Goal: Information Seeking & Learning: Find specific page/section

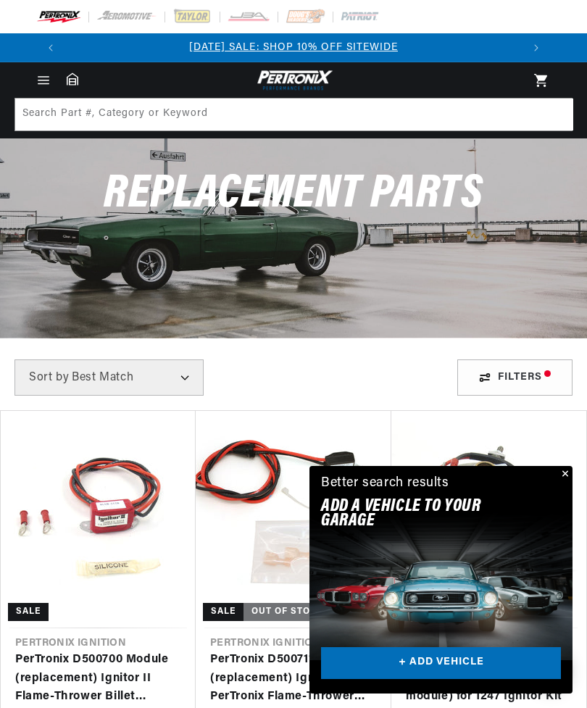
click at [569, 471] on button "Close" at bounding box center [563, 474] width 17 height 17
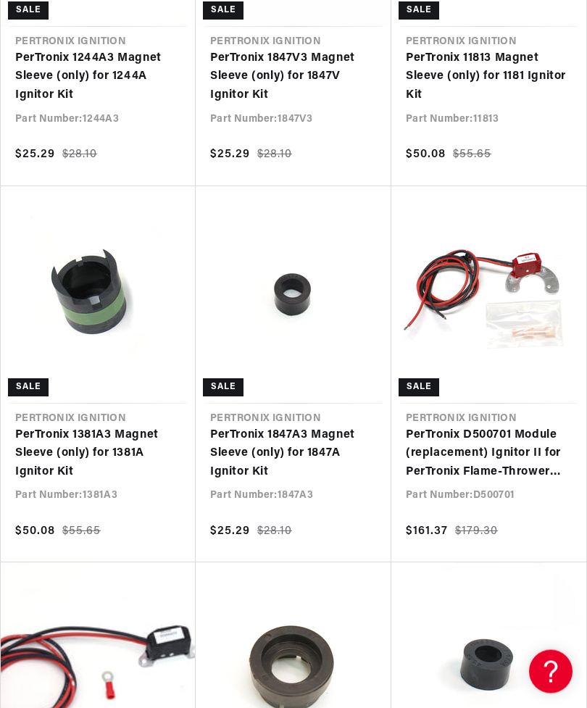
scroll to position [0, 913]
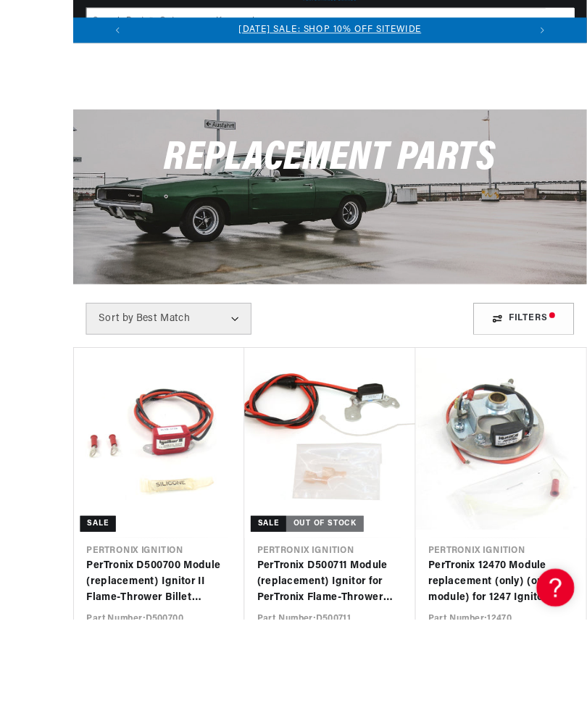
scroll to position [159, 0]
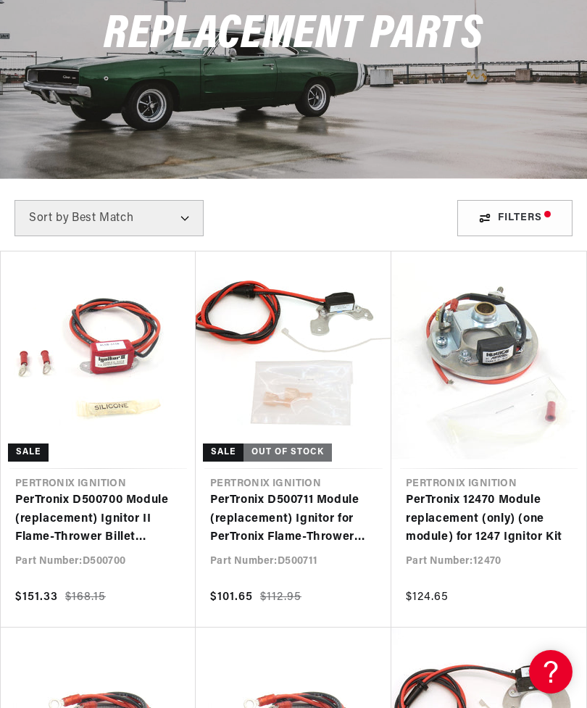
click at [113, 491] on link "PerTronix D500700 Module (replacement) Ignitor II Flame-Thrower Billet Distribu…" at bounding box center [98, 519] width 166 height 56
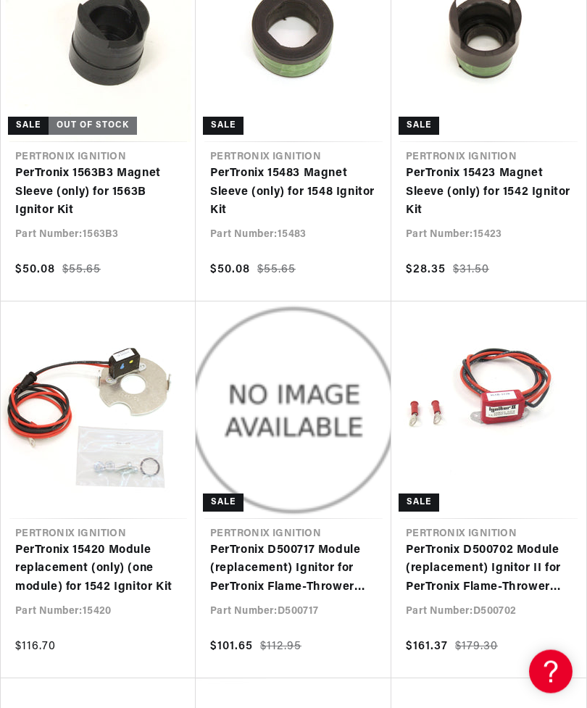
scroll to position [6137, 0]
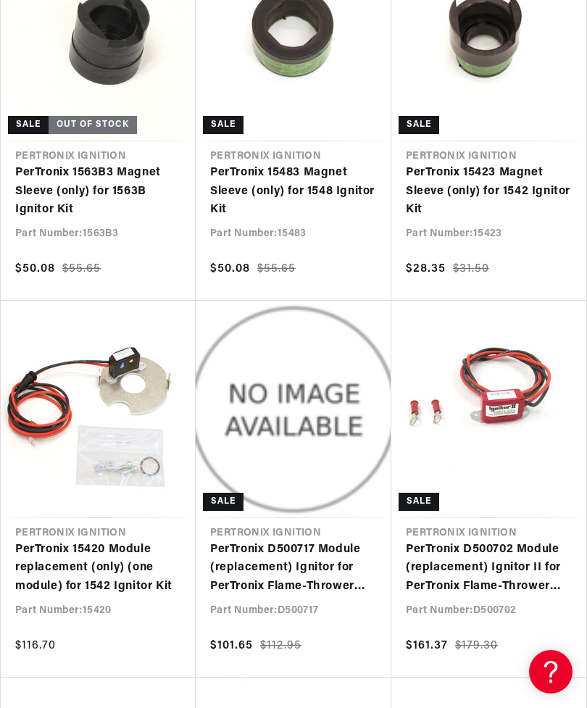
click at [509, 541] on link "PerTronix D500702 Module (replacement) Ignitor II for PerTronix Flame-Thrower V…" at bounding box center [489, 569] width 166 height 56
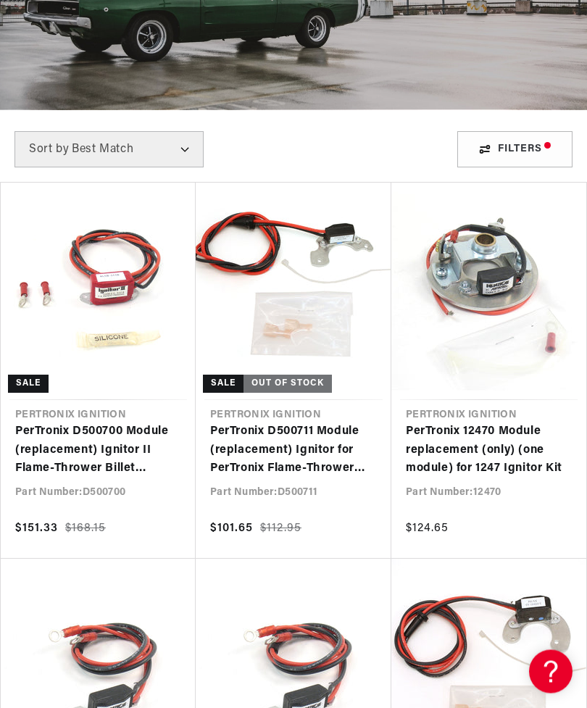
scroll to position [0, 457]
click at [65, 423] on link "PerTronix D500700 Module (replacement) Ignitor II Flame-Thrower Billet Distribu…" at bounding box center [98, 451] width 166 height 56
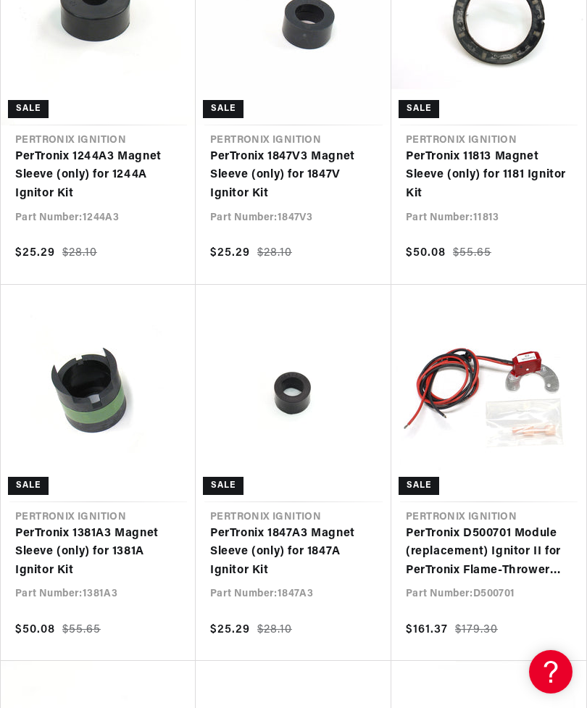
scroll to position [0, 0]
click at [500, 544] on link "PerTronix D500701 Module (replacement) Ignitor II for PerTronix Flame-Thrower B…" at bounding box center [489, 553] width 166 height 56
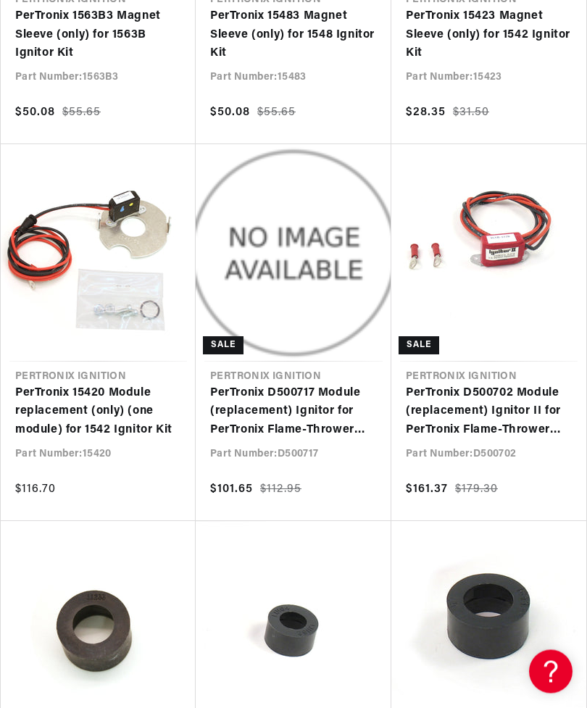
scroll to position [6295, 0]
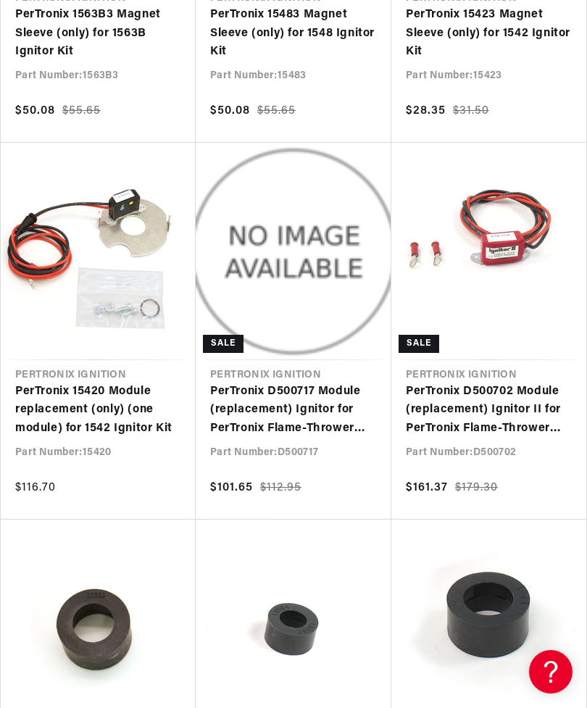
click at [494, 391] on link "PerTronix D500702 Module (replacement) Ignitor II for PerTronix Flame-Thrower V…" at bounding box center [489, 411] width 166 height 56
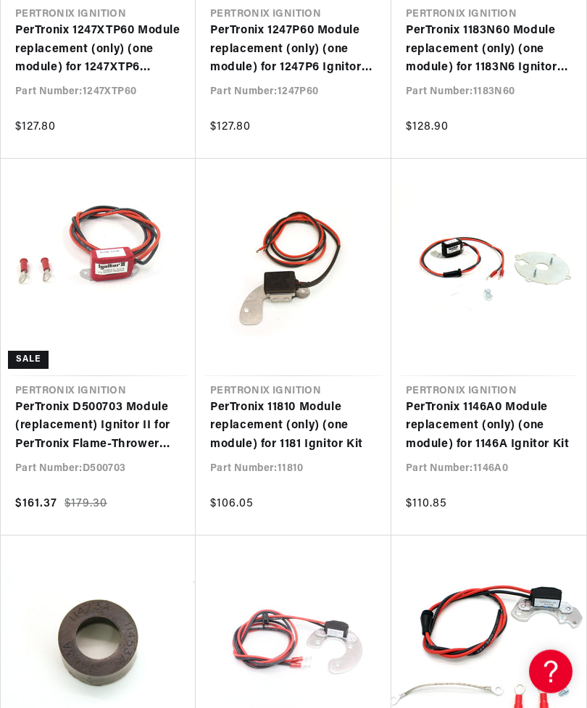
scroll to position [7786, 0]
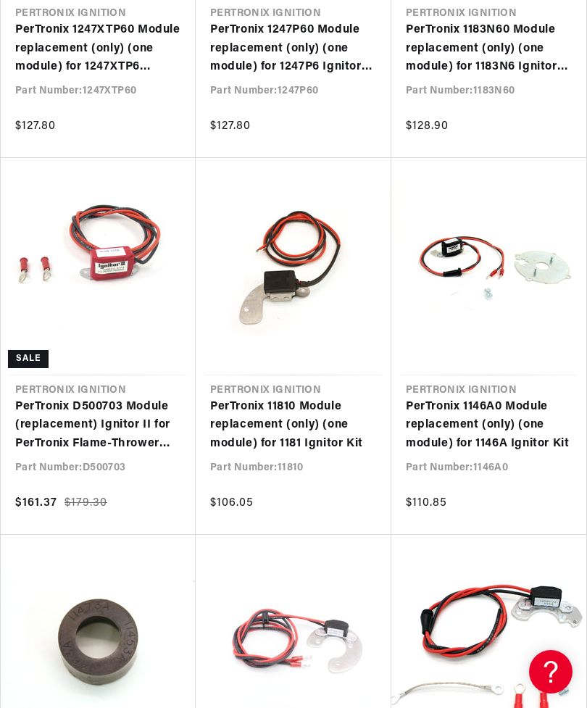
click at [86, 402] on link "PerTronix D500703 Module (replacement) Ignitor II for PerTronix Flame-Thrower V…" at bounding box center [98, 426] width 166 height 56
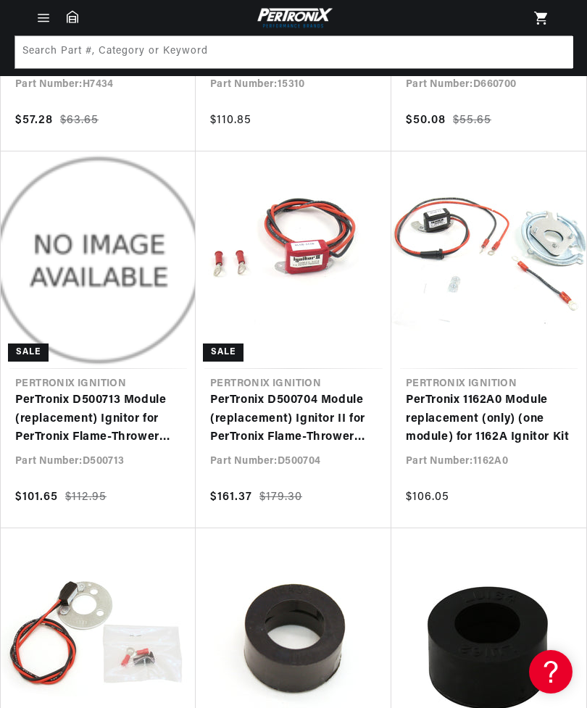
scroll to position [0, 457]
click at [288, 408] on link "PerTronix D500704 Module (replacement) Ignitor II for PerTronix Flame-Thrower R…" at bounding box center [293, 419] width 167 height 56
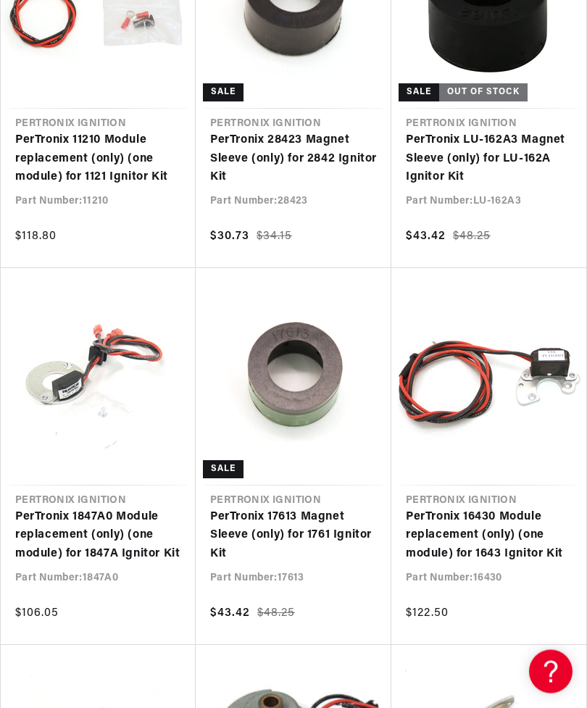
scroll to position [0, 913]
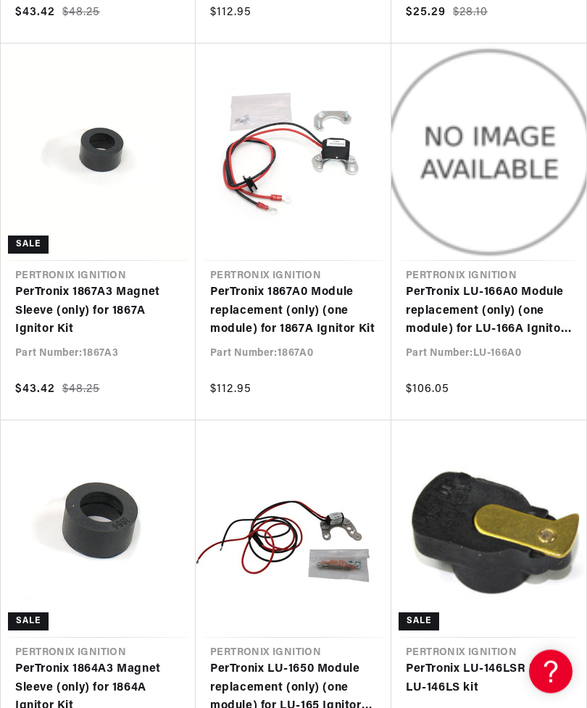
scroll to position [0, 457]
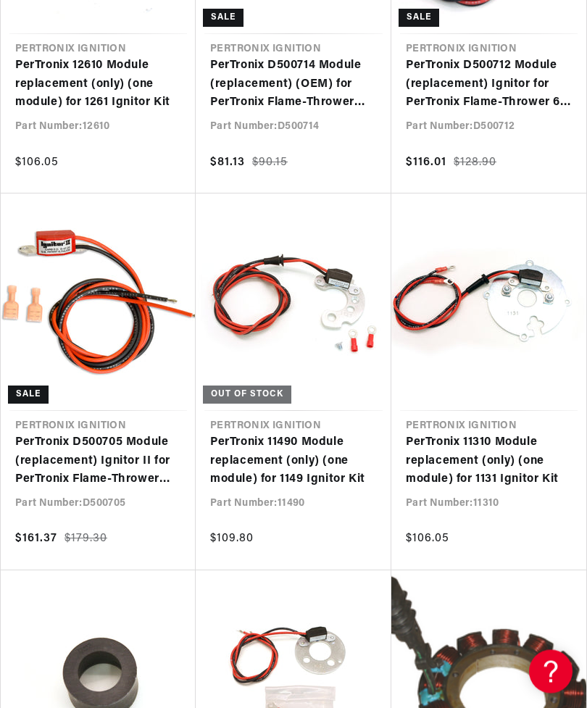
scroll to position [14533, 0]
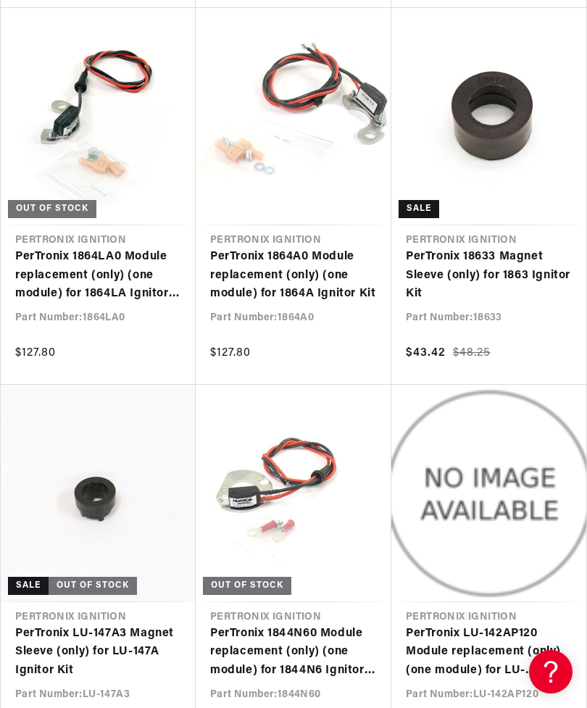
scroll to position [16237, 0]
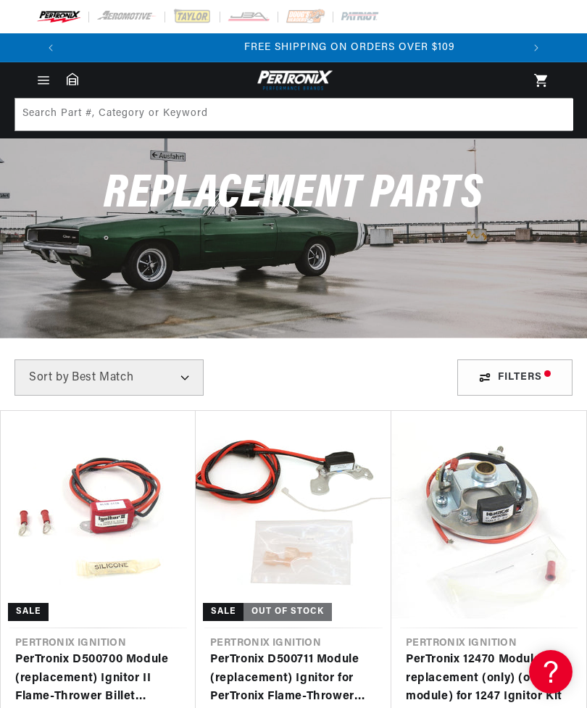
scroll to position [0, 913]
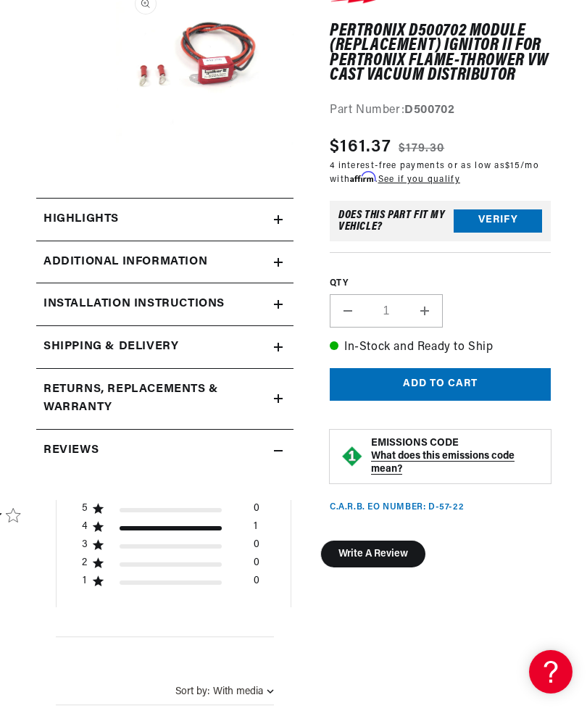
scroll to position [0, 457]
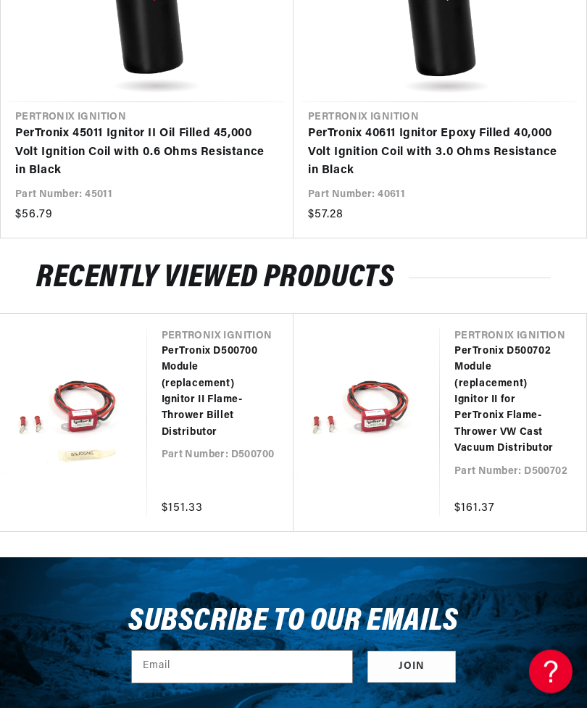
scroll to position [1999, 0]
click at [196, 389] on link "PerTronix D500700 Module (replacement) Ignitor II Flame-Thrower Billet Distribu…" at bounding box center [214, 392] width 104 height 97
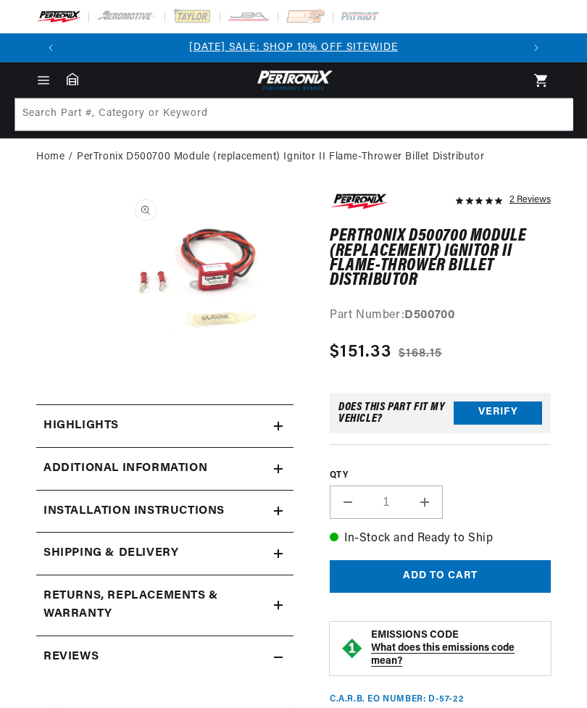
click at [496, 408] on button "Verify" at bounding box center [498, 412] width 88 height 23
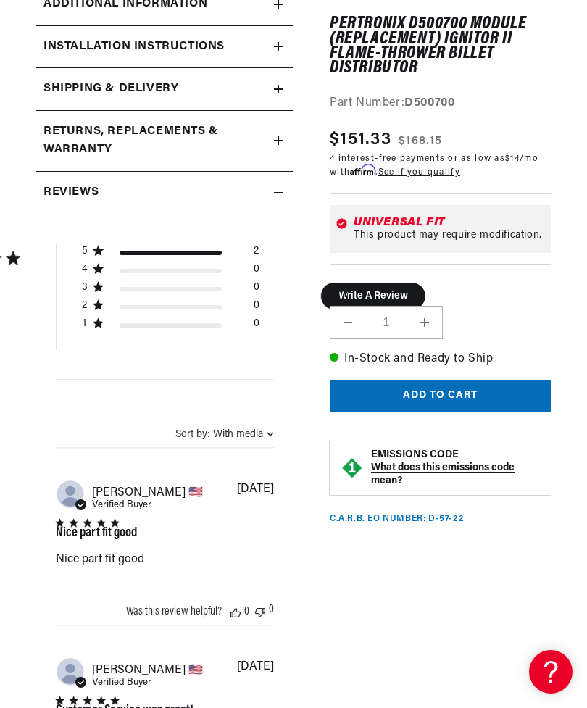
click at [413, 461] on p "What does this emissions code mean?" at bounding box center [455, 474] width 169 height 26
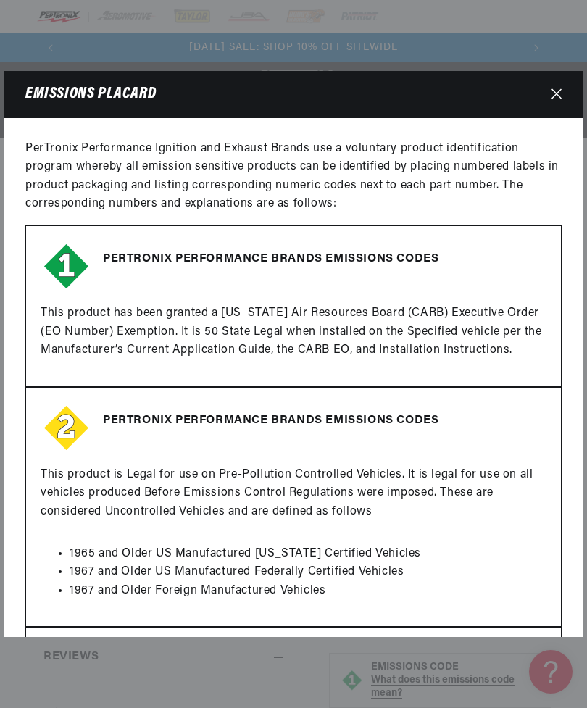
click at [562, 81] on button "Close" at bounding box center [556, 94] width 25 height 27
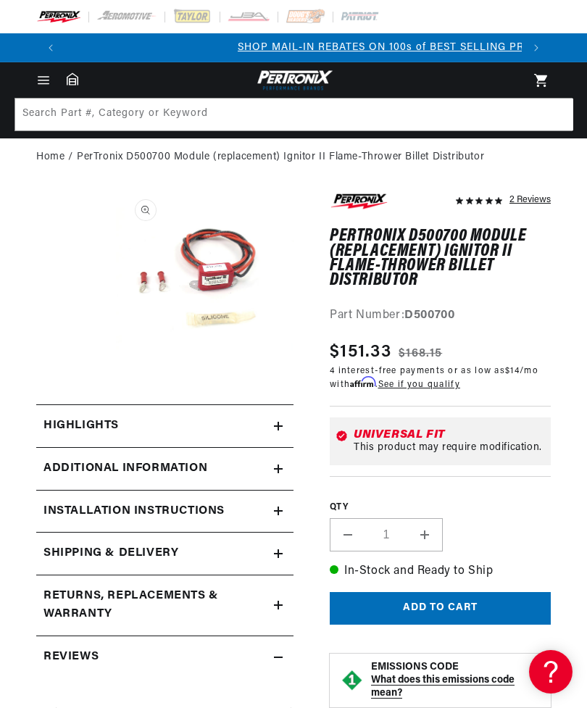
scroll to position [0, 457]
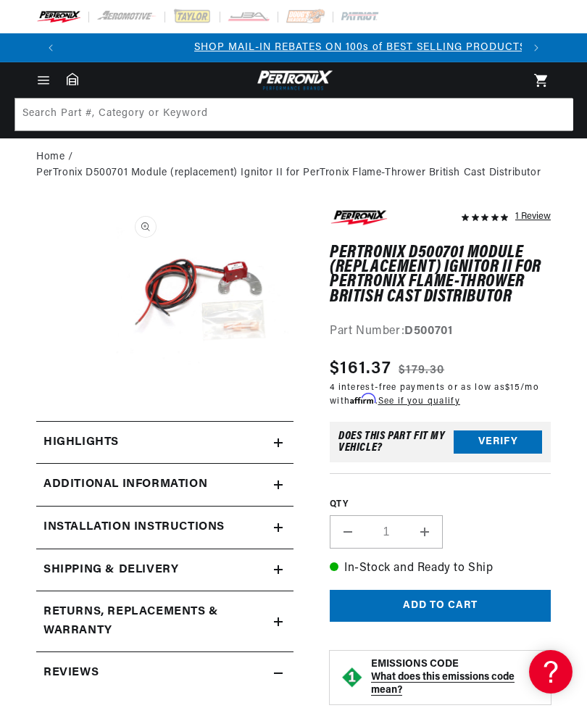
scroll to position [0, 457]
click at [507, 436] on button "Verify" at bounding box center [498, 441] width 88 height 23
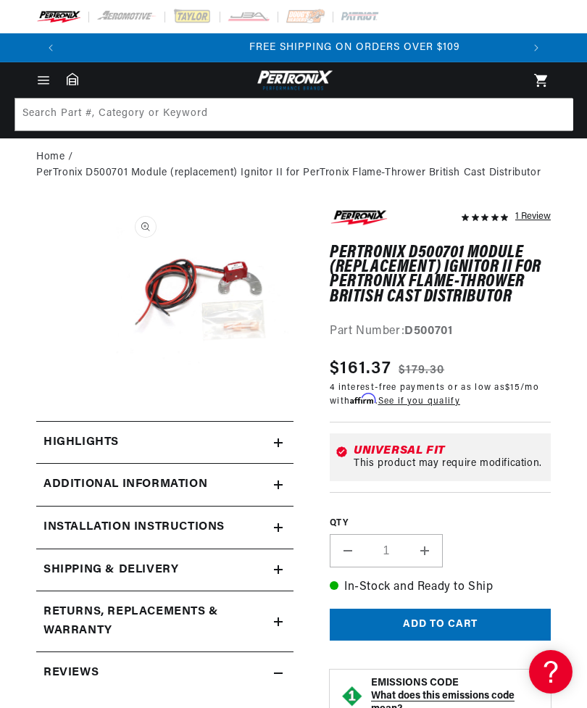
scroll to position [0, 913]
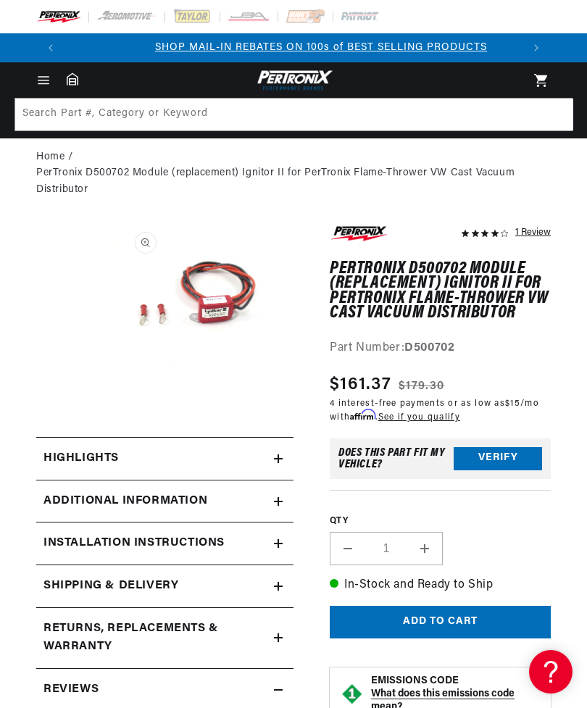
scroll to position [0, 457]
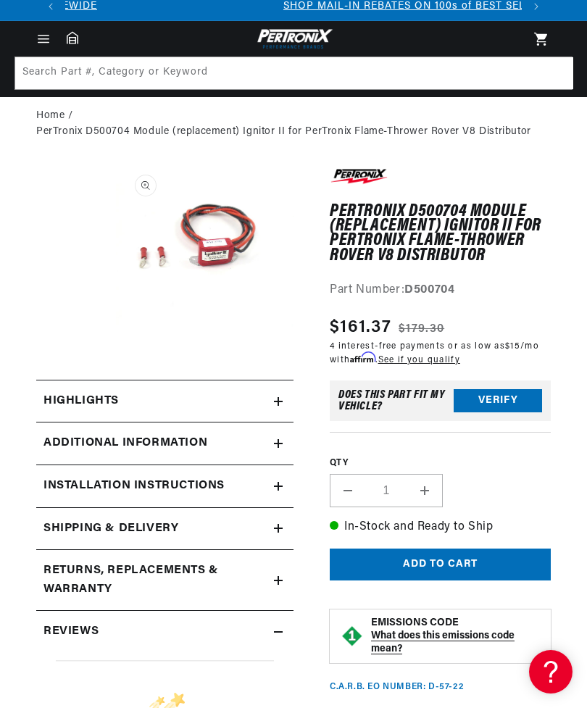
scroll to position [0, 457]
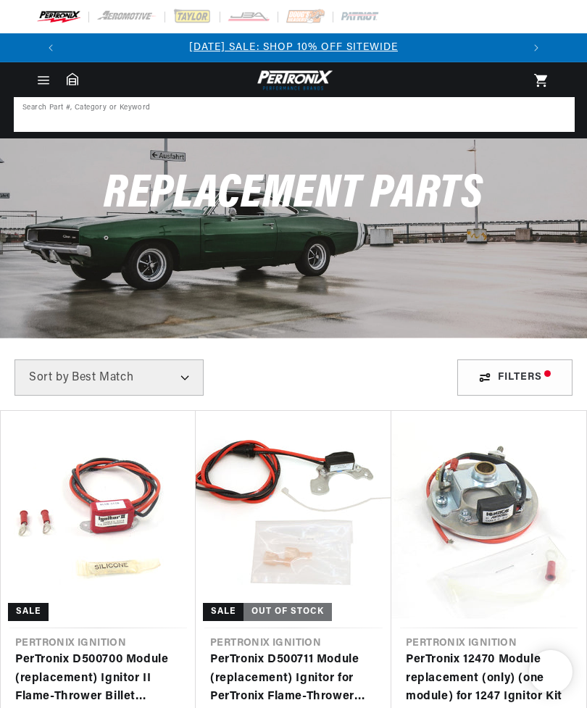
click at [321, 117] on input at bounding box center [294, 115] width 558 height 32
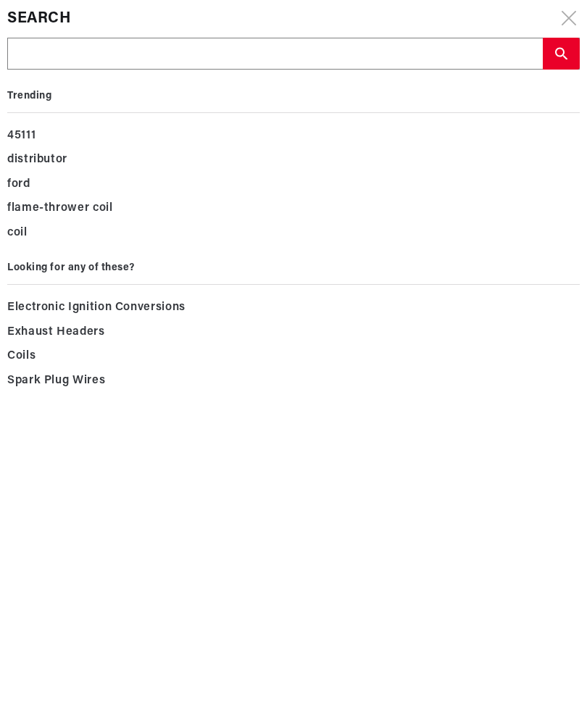
scroll to position [0, 913]
click at [124, 57] on input "text" at bounding box center [275, 54] width 534 height 32
type input "I"
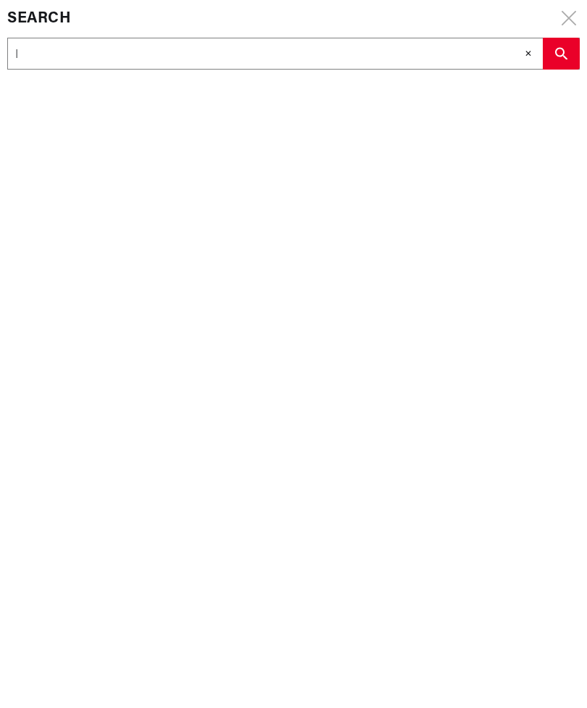
type input "Ig"
type input "Ign"
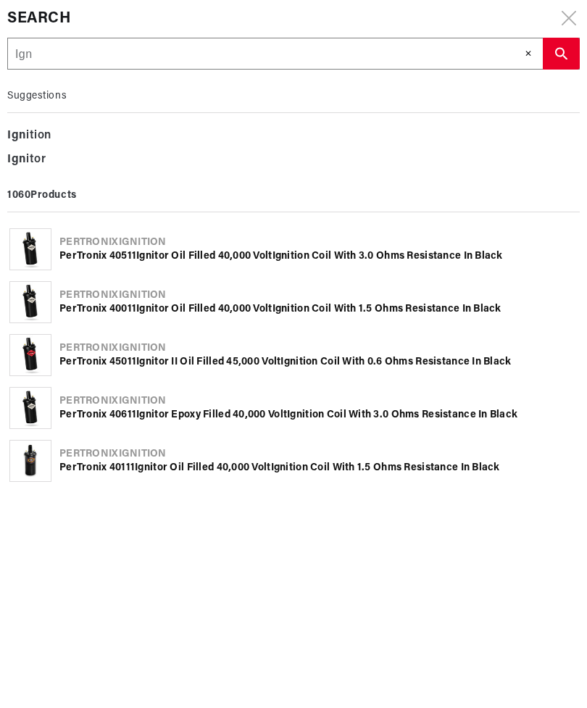
type input "Igni"
type input "Ignit"
type input "Ignito"
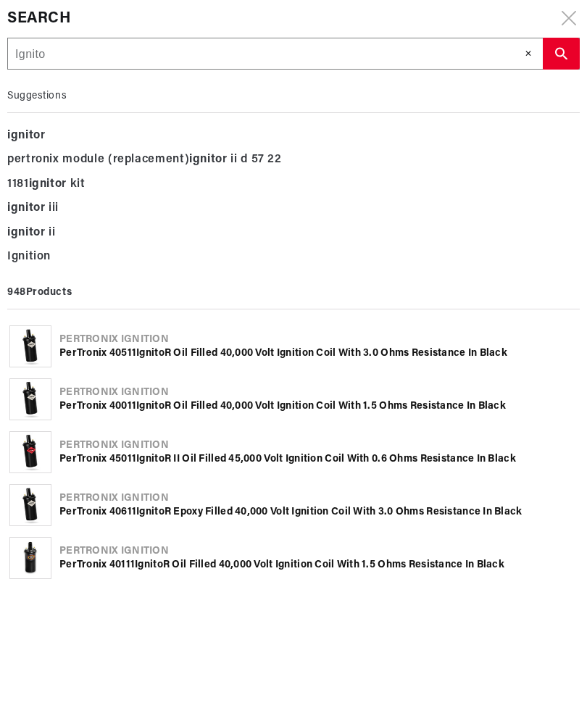
type input "Ignitor"
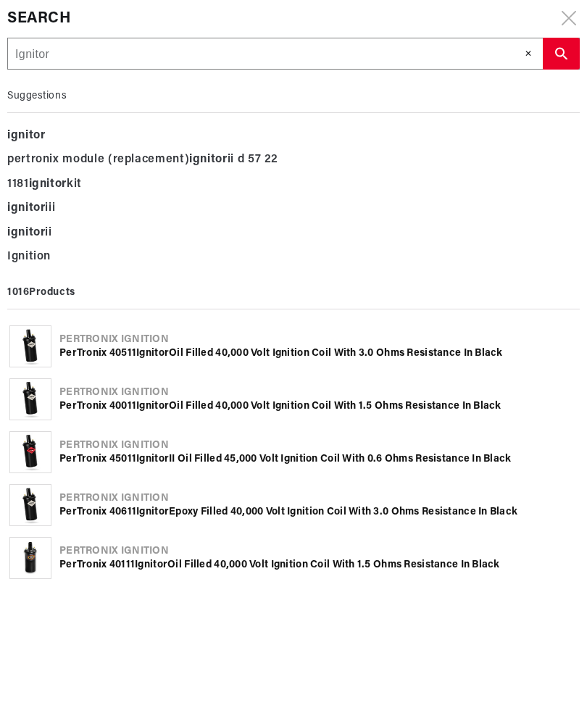
type input "Ignitor"
type input "Ignitor I"
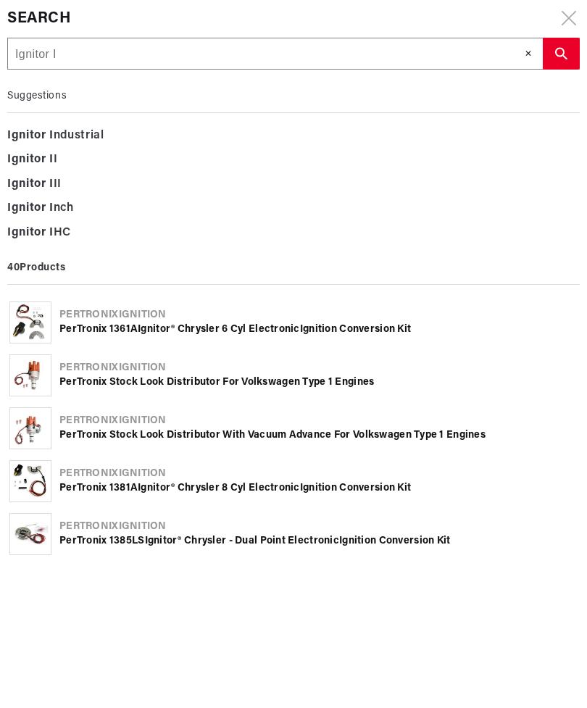
type input "Ignitor II"
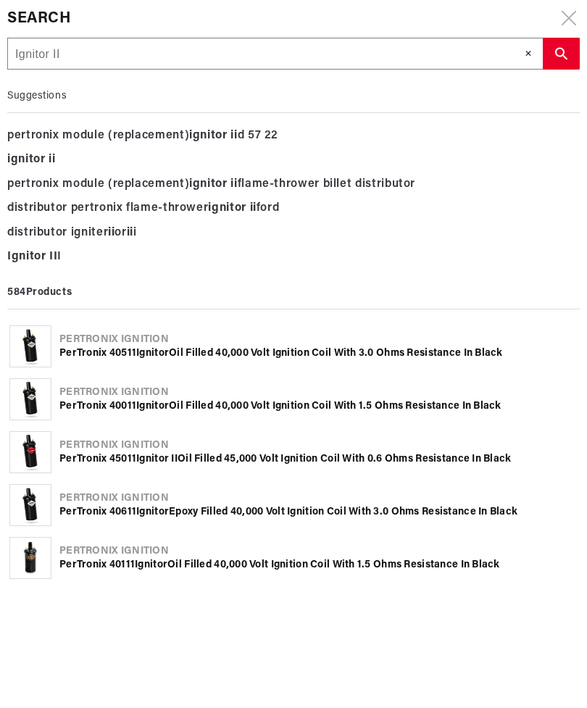
scroll to position [0, 913]
type input "Ignitor I"
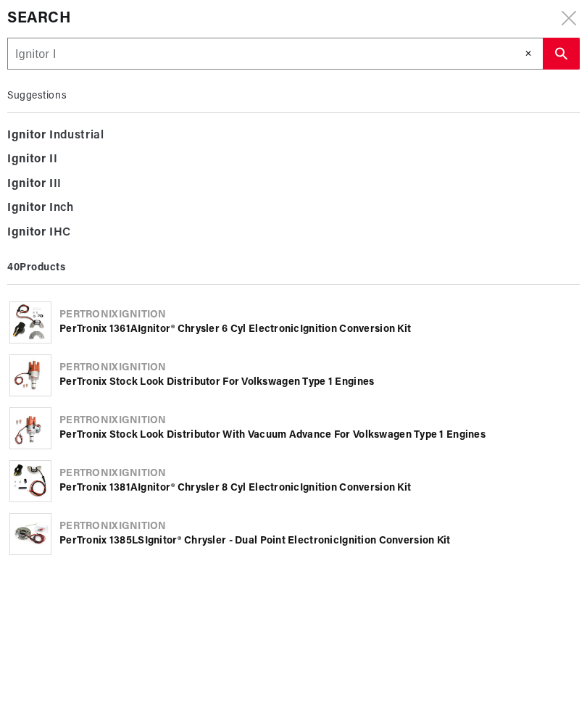
type input "Ignitor"
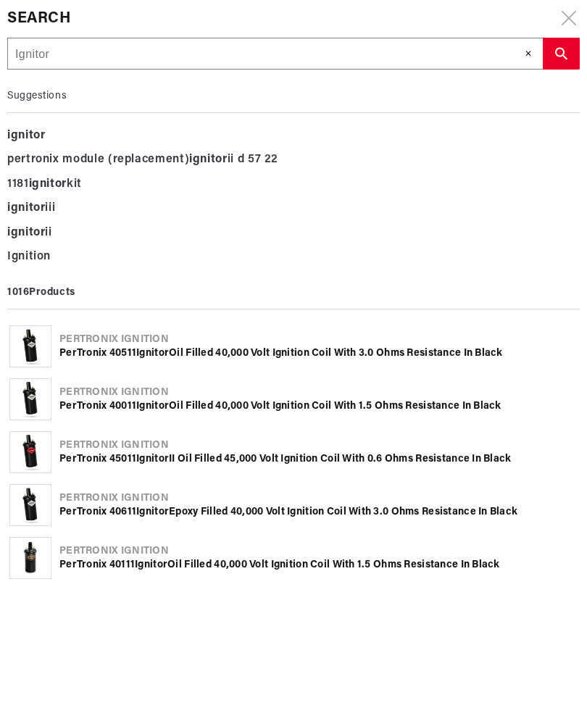
type input "Ignitor"
type input "Ignito"
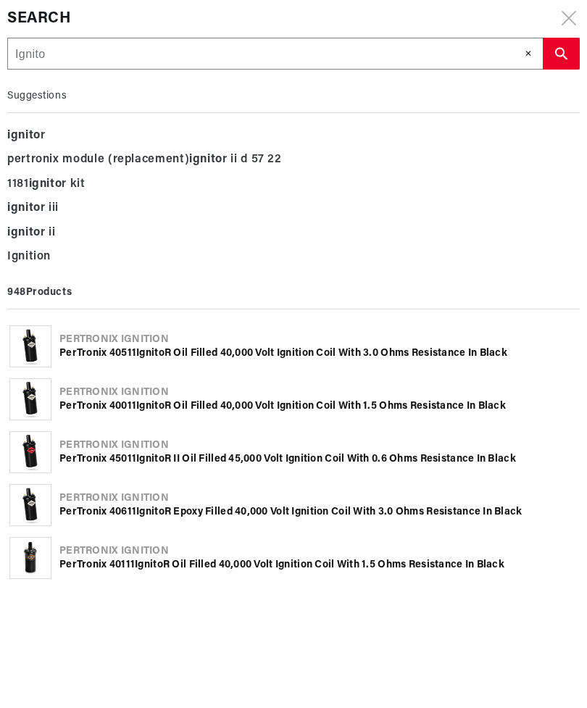
type input "Ignit"
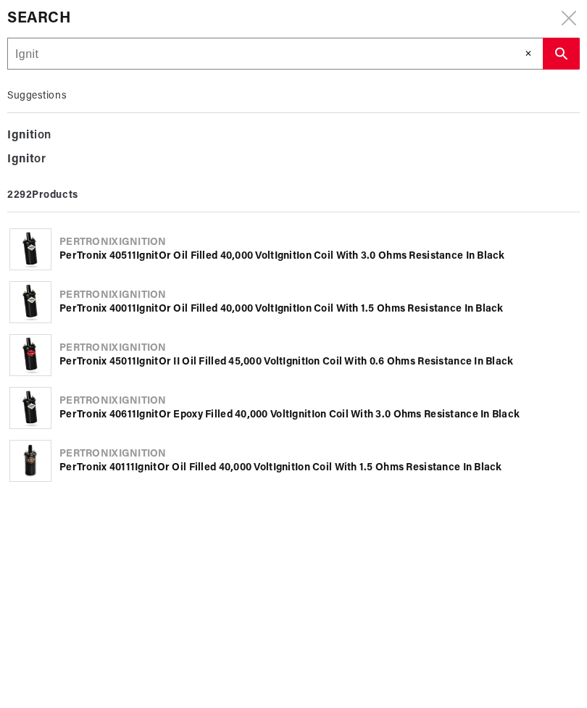
type input "Igni"
type input "Ign"
type input "Ig"
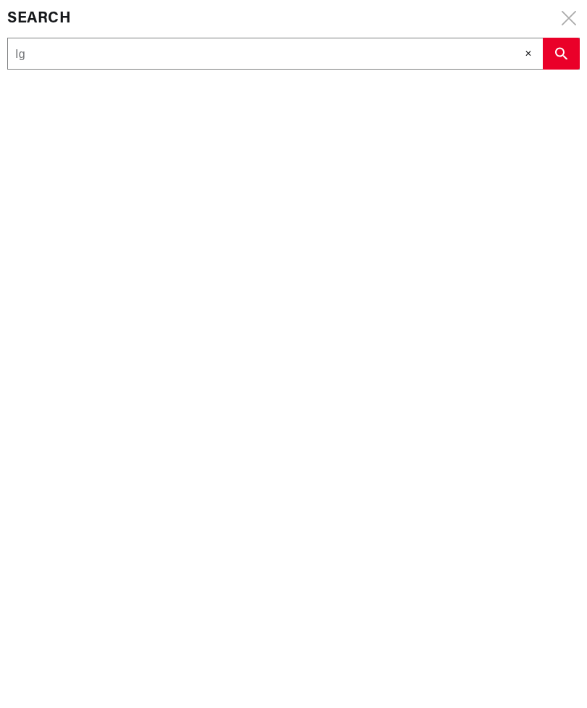
type input "I"
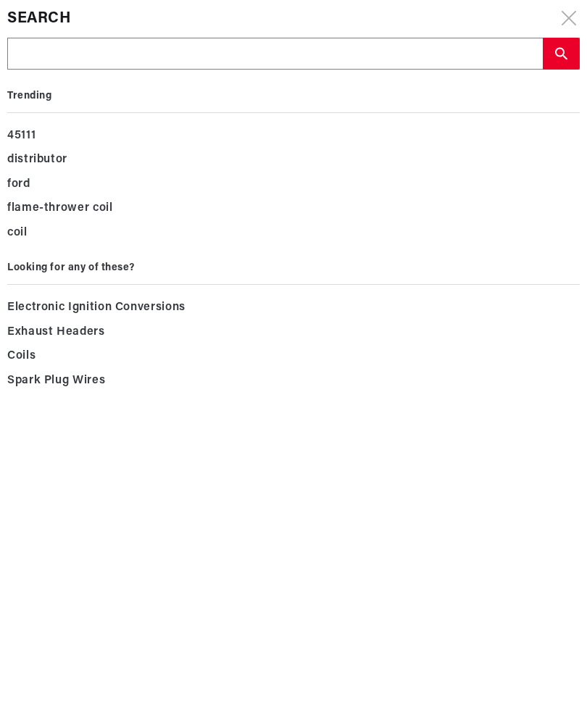
type input "P"
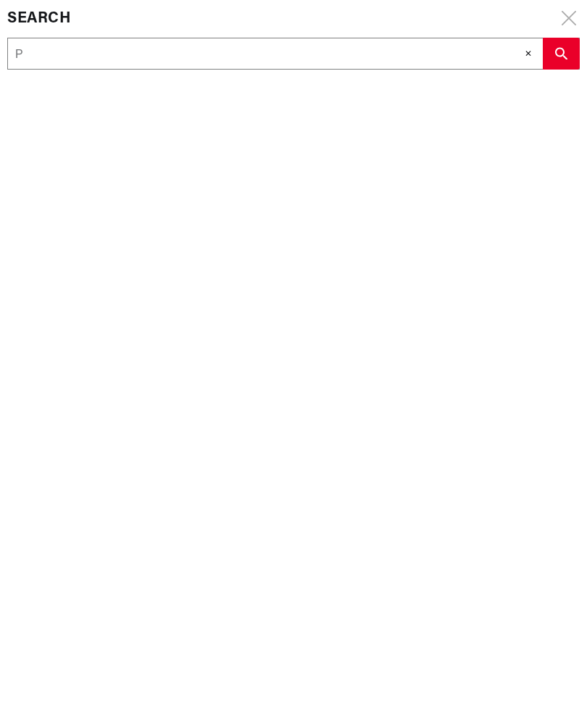
scroll to position [0, 0]
type input "Pe"
type input "Per"
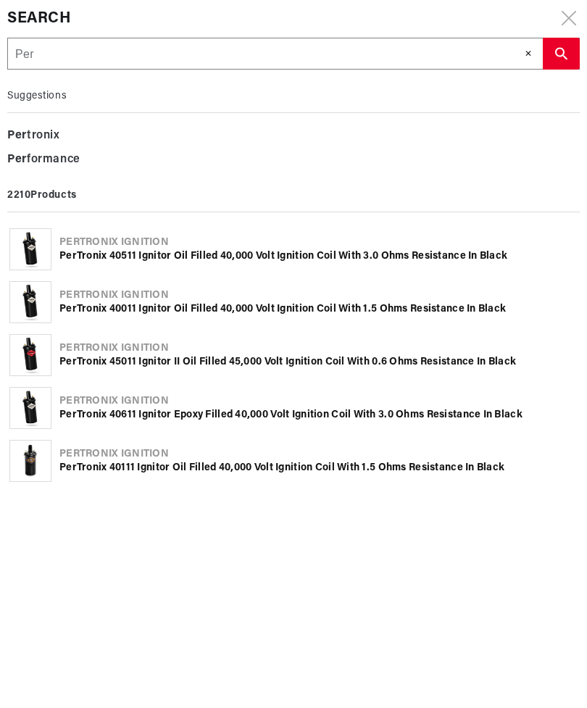
type input "PerT"
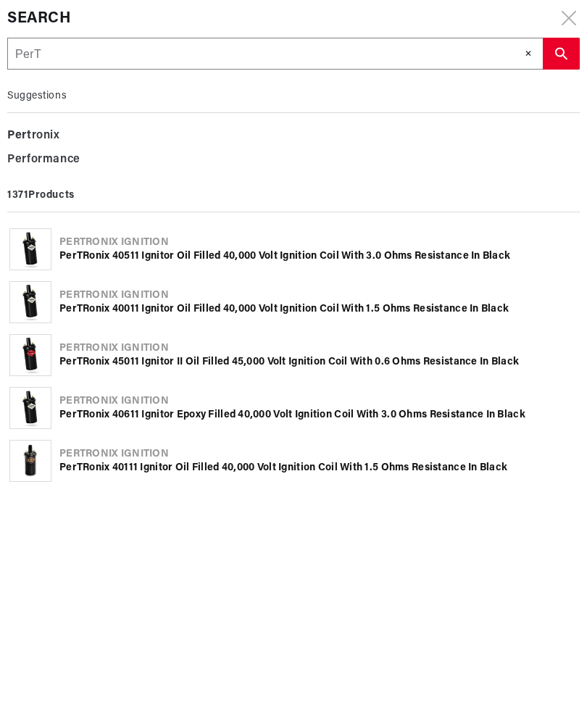
type input "PerTr"
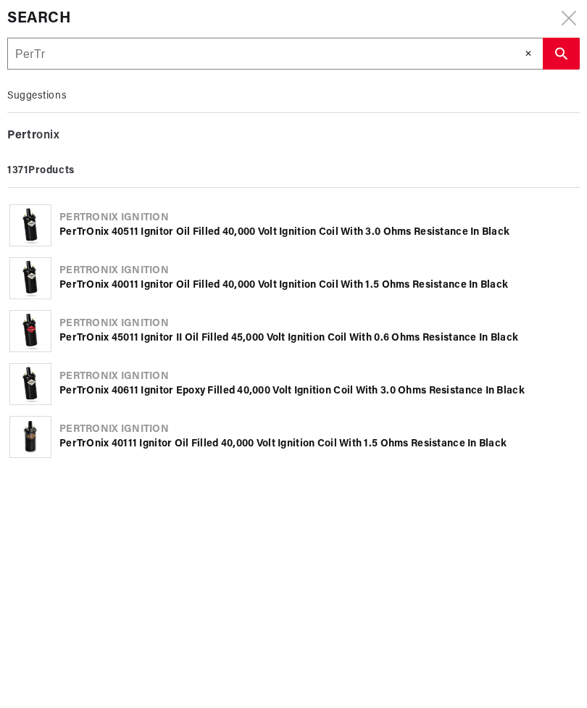
type input "PerTro"
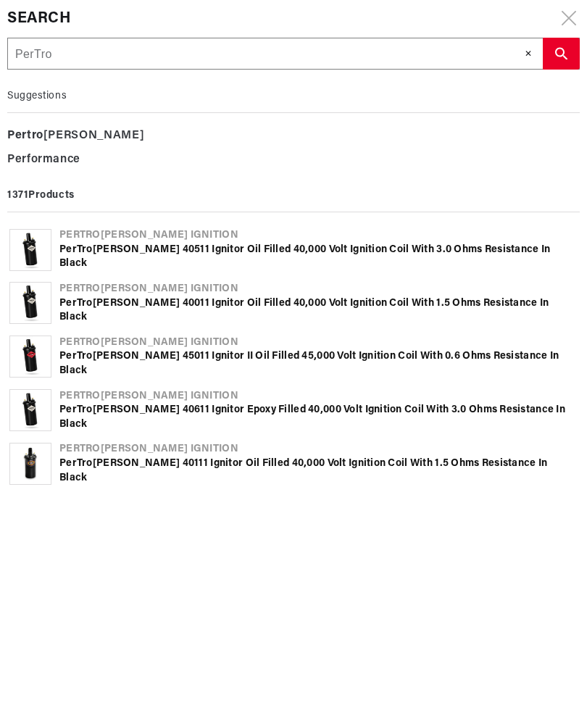
type input "PerTron"
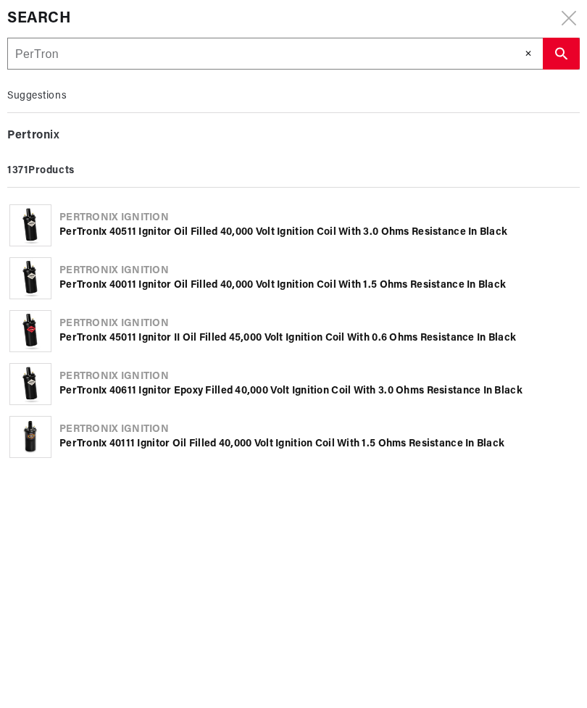
type input "PerTroni"
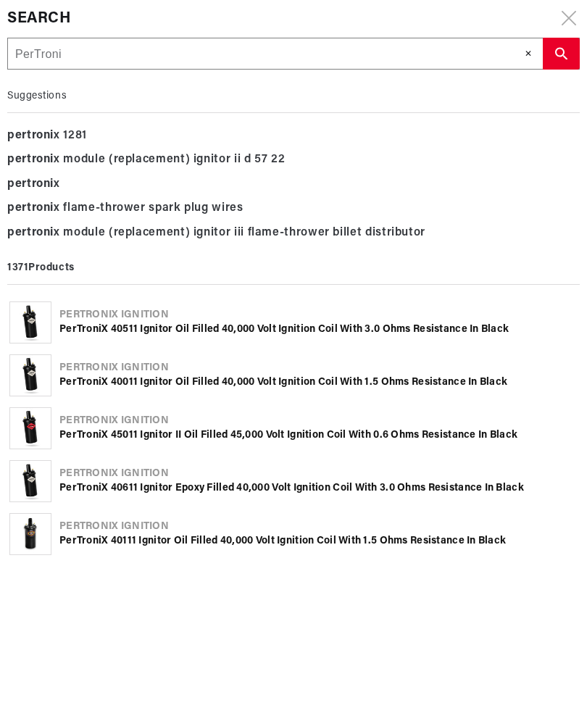
type input "PerTronis"
type input "PerTroni"
type input "PerTronix"
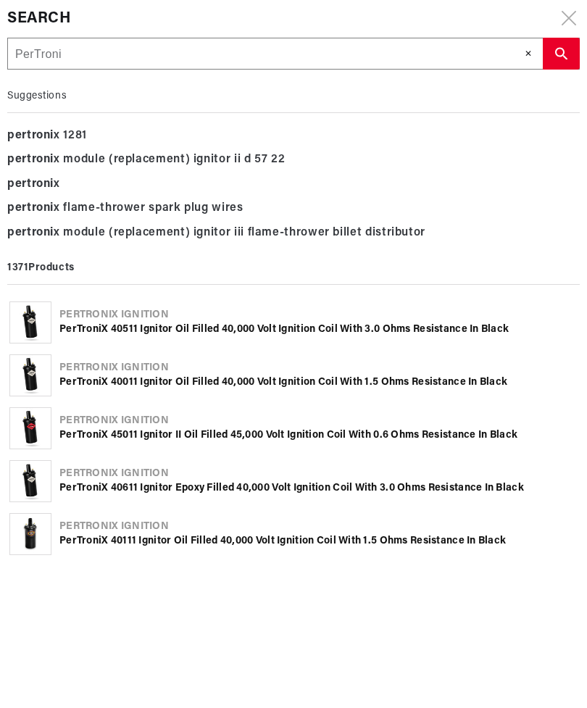
type input "PerTronix"
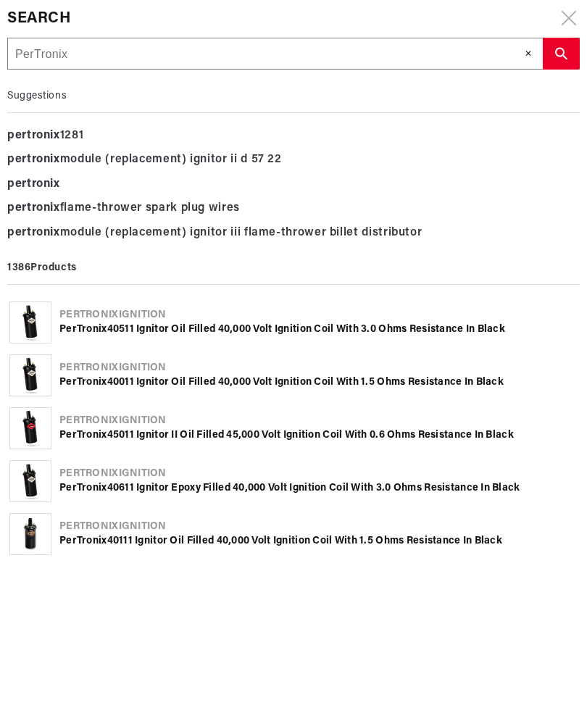
type input "Pertronix"
type input "Pertronix m"
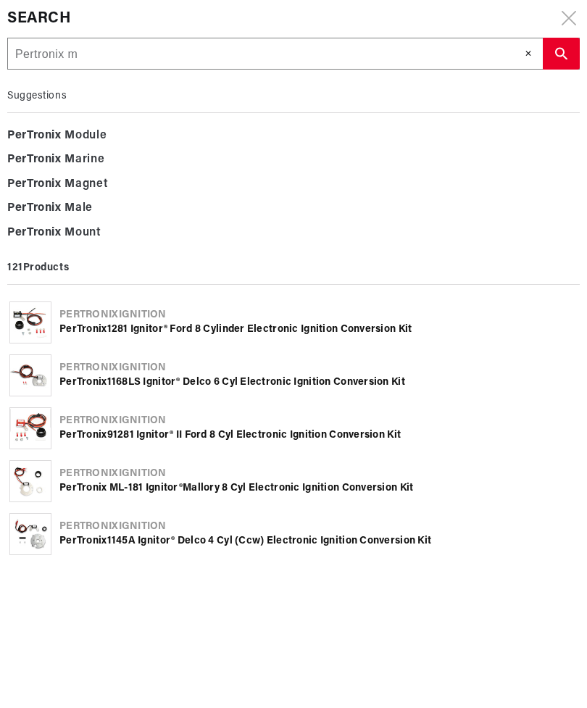
type input "Pertronix mo"
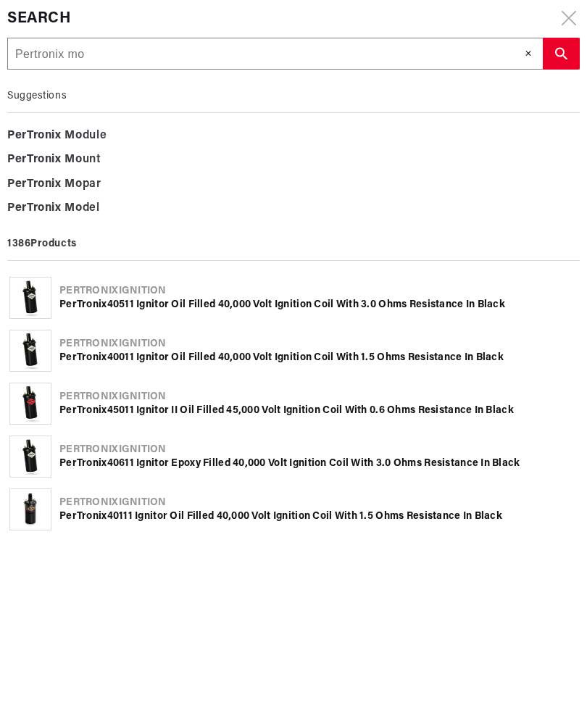
type input "Pertronix mod"
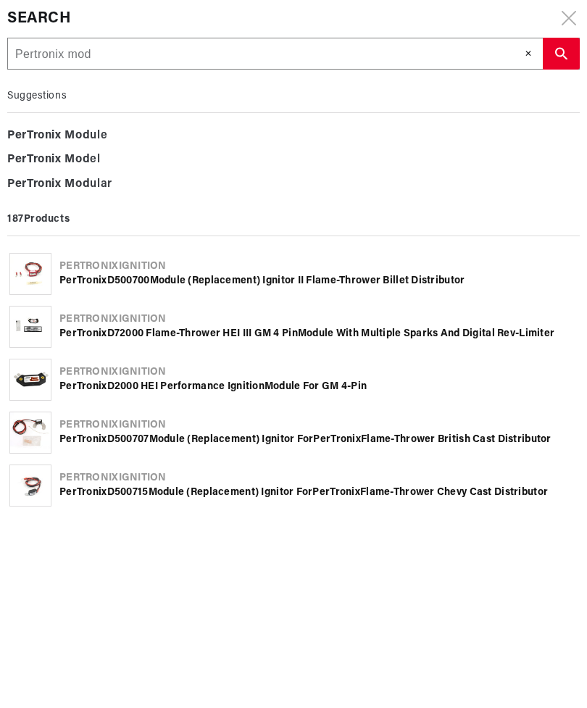
type input "Pertronix modu"
type input "Pertronix modul"
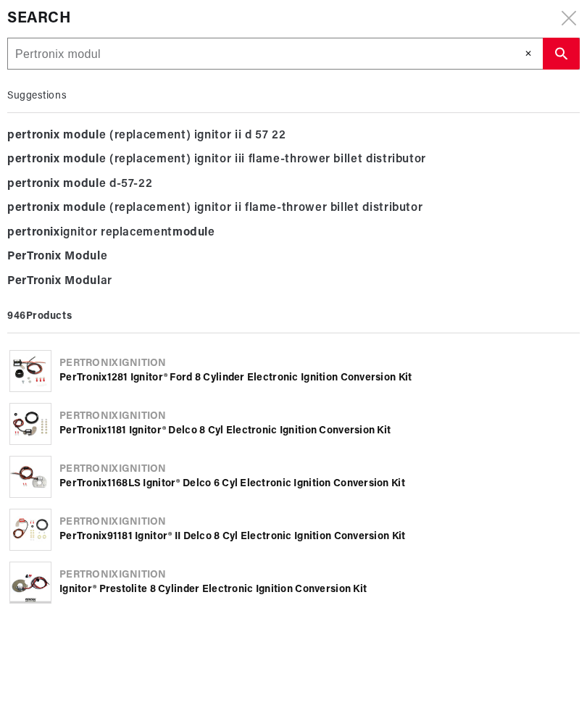
type input "Pertronix module"
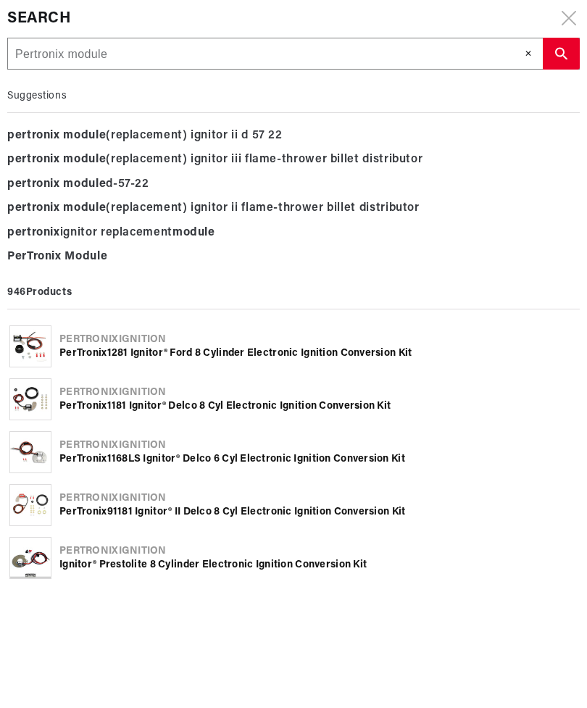
scroll to position [0, 0]
type input "Pertronix module"
type input "Pertronix module r"
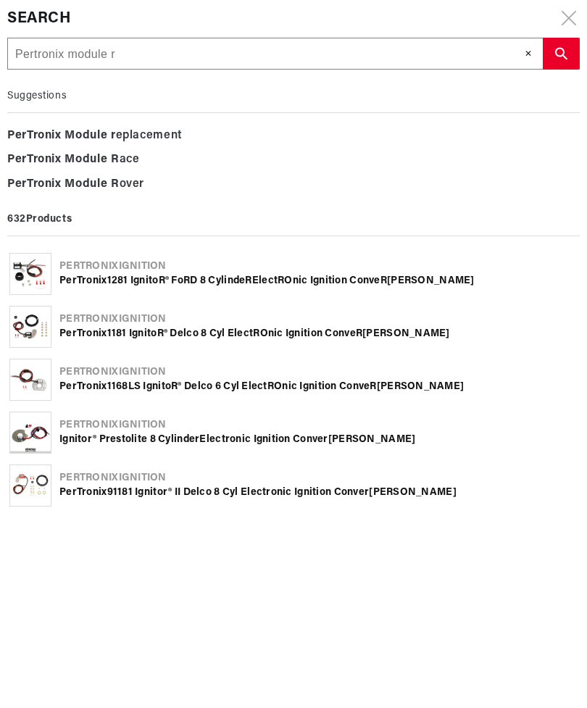
type input "Pertronix module re"
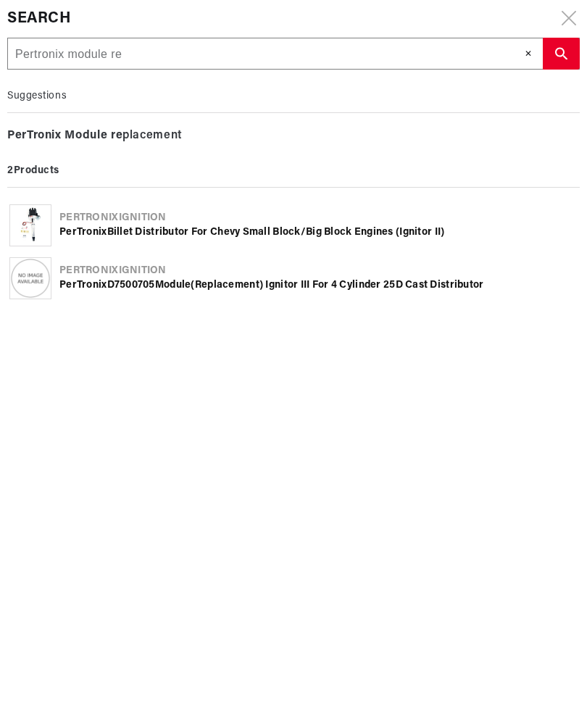
type input "Pertronix module rep"
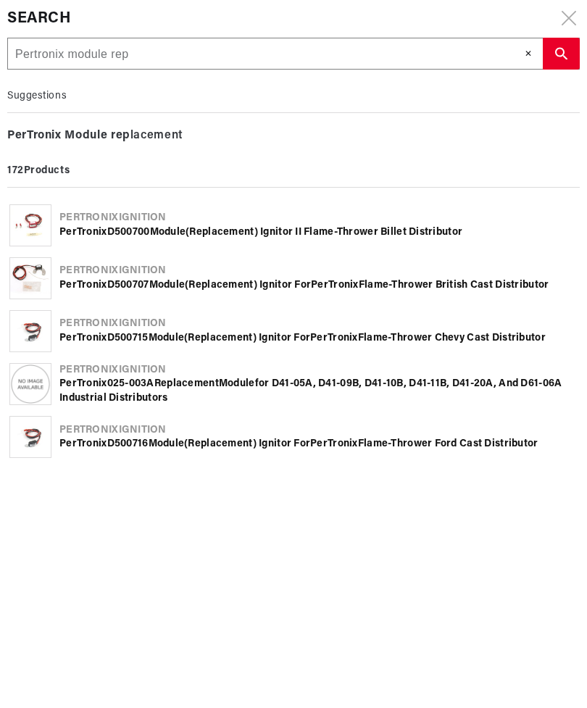
type input "Pertronix module repl"
type input "Pertronix module repla"
type input "Pertronix module replac"
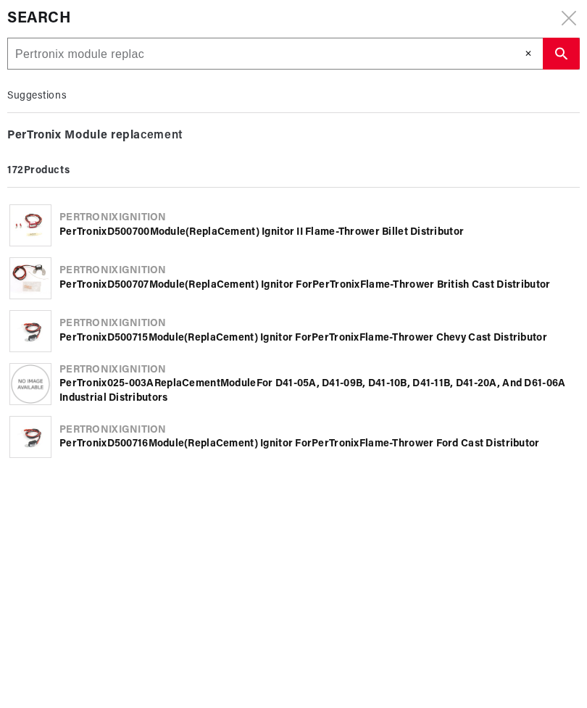
type input "Pertronix module replac"
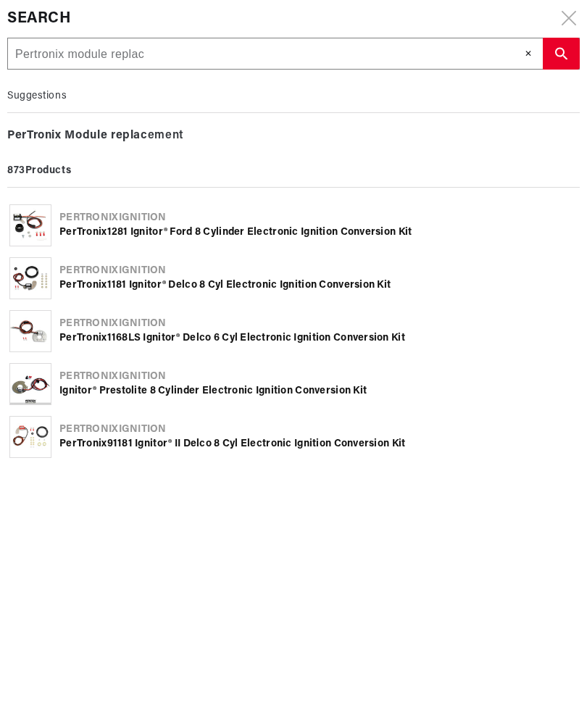
type input "Pertronix module replace"
type input "Pertronix module replacem"
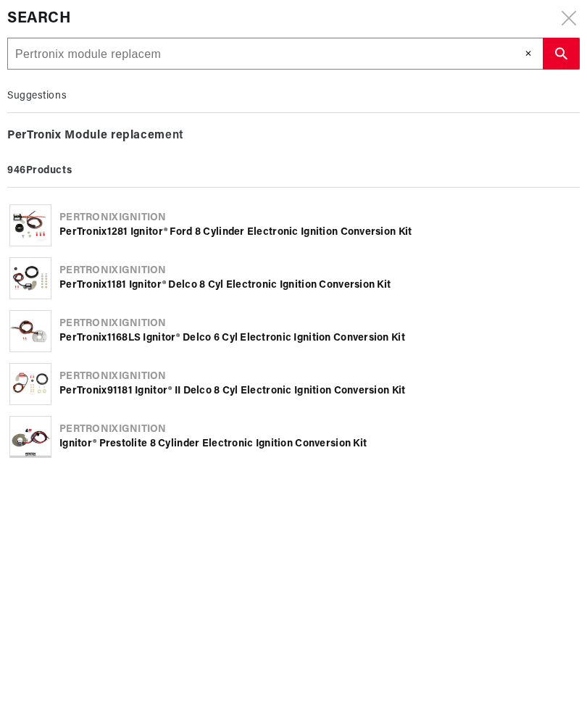
type input "Pertronix module replaceme"
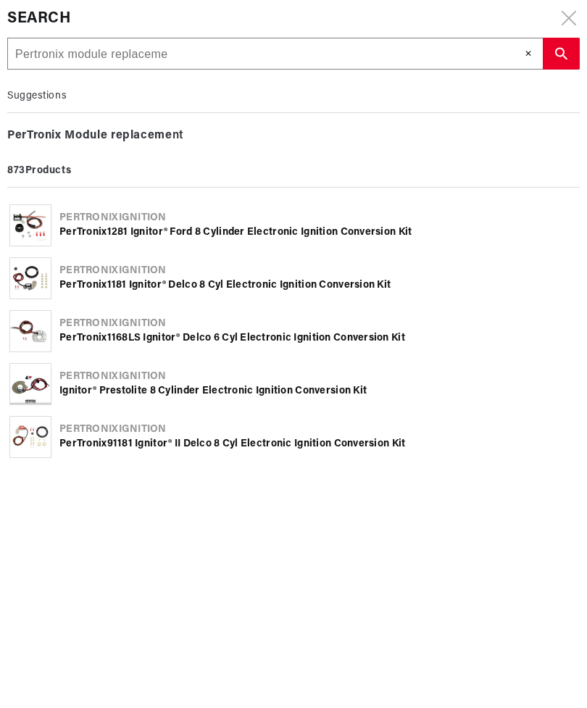
type input "Pertronix module replacemen"
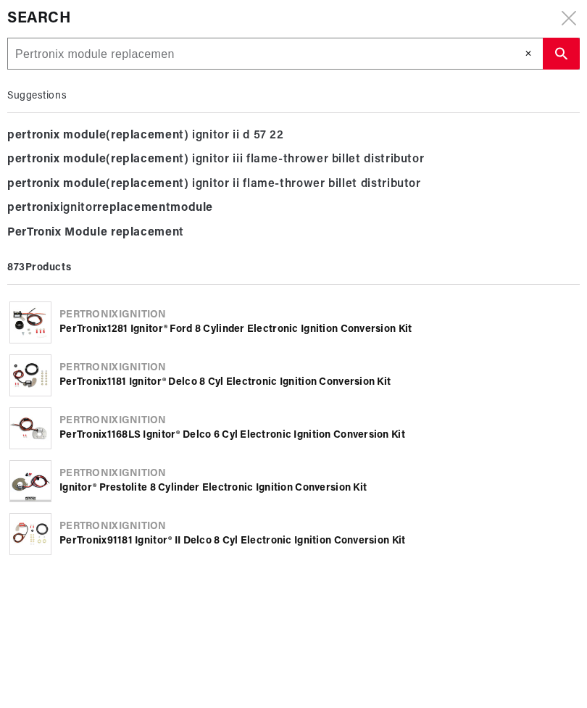
type input "Pertronix module replacement"
type input "Pertronix module replacement D"
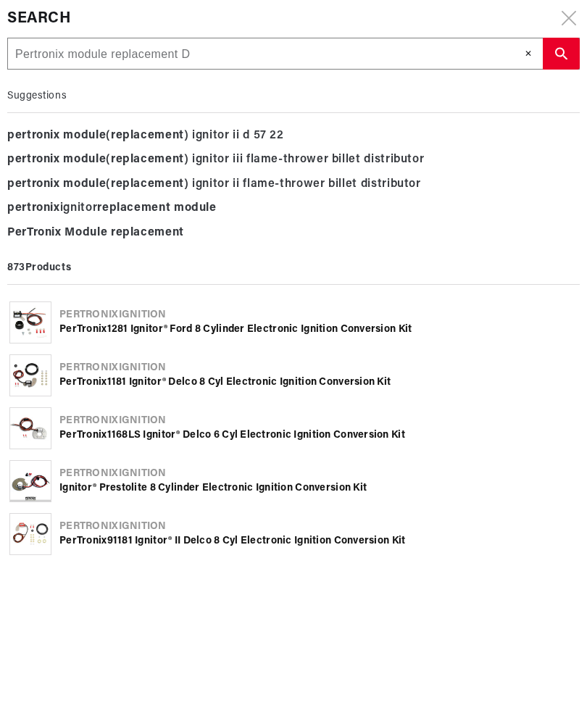
type input "Pertronix module replacement D"
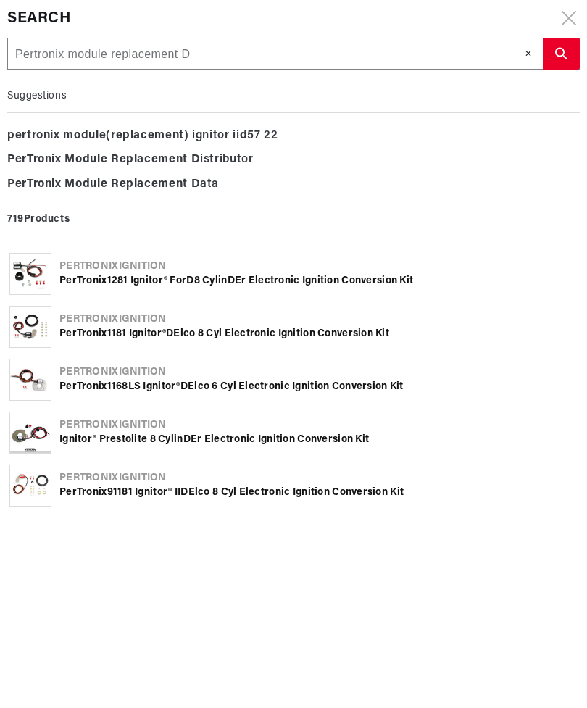
type input "Pertronix module replacement D"
type input "Pertronix module replacement D 1"
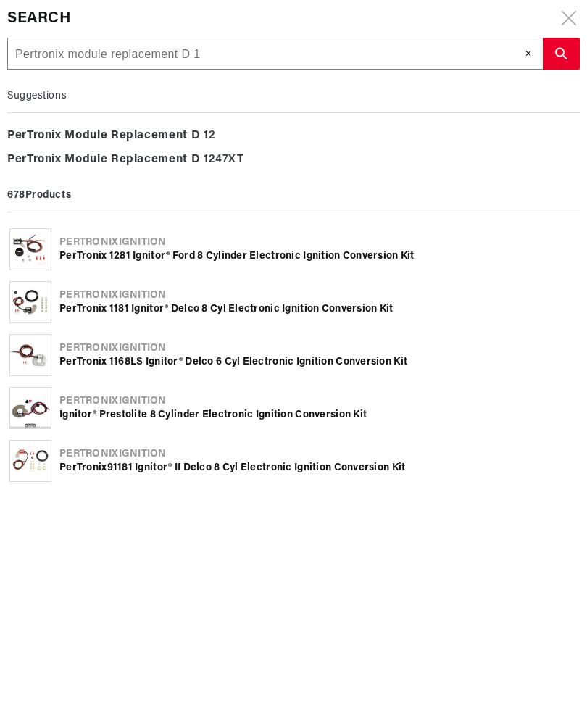
type input "Pertronix module replacement D 13"
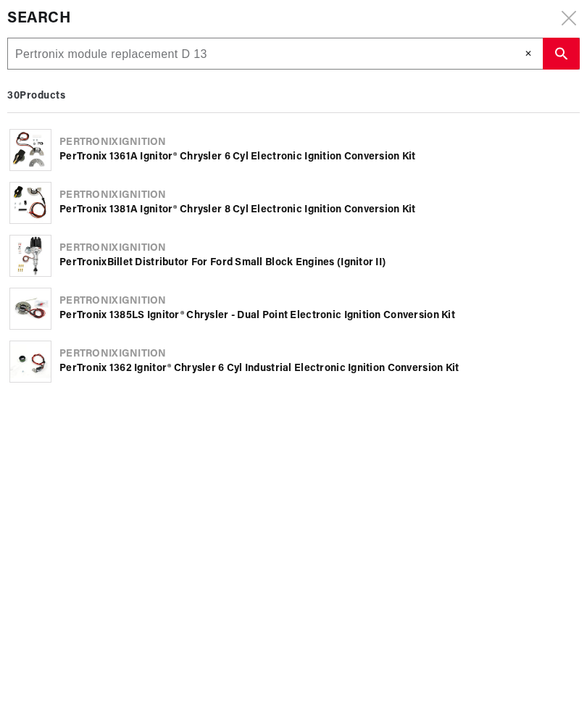
type input "Pertronix module replacement D 131"
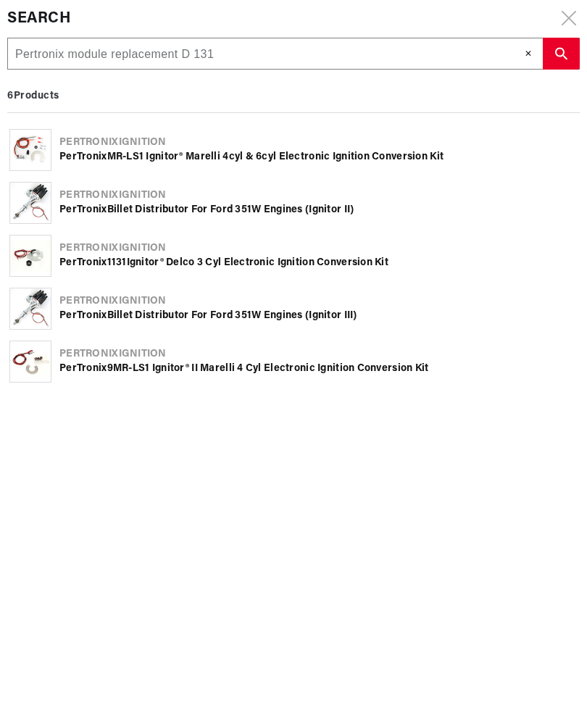
type input "Pertronix module replacement D 1318"
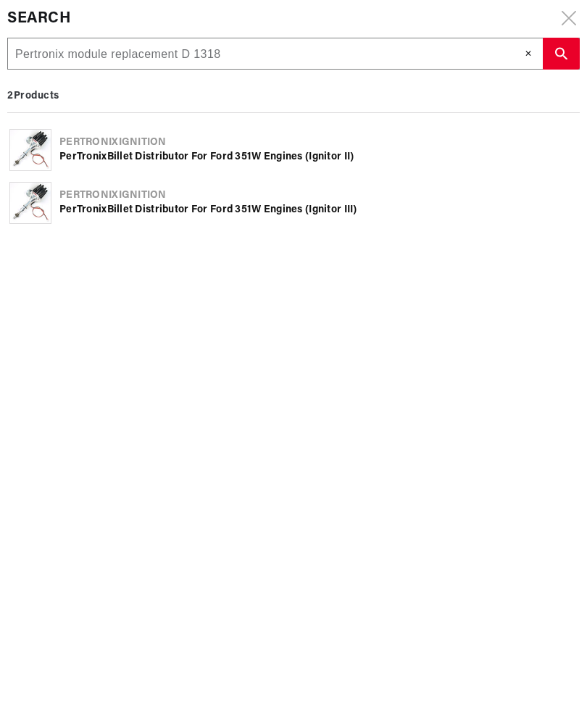
type input "Pertronix module replacement D 131"
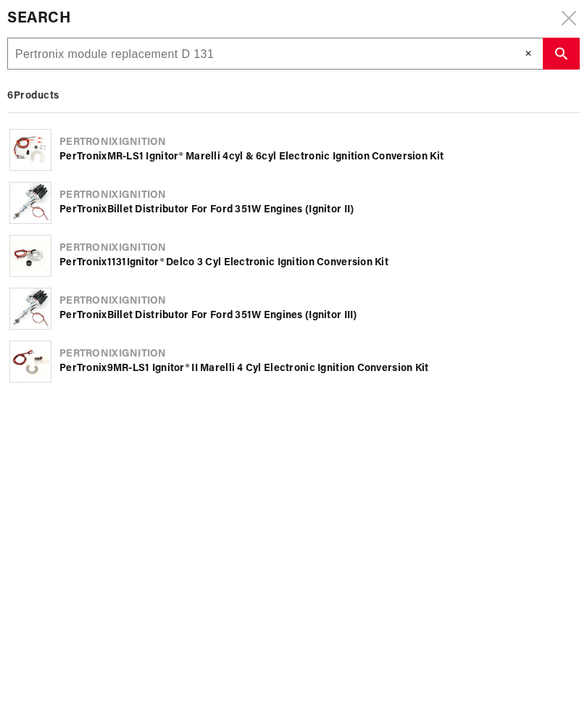
type input "Pertronix module replacement D 13"
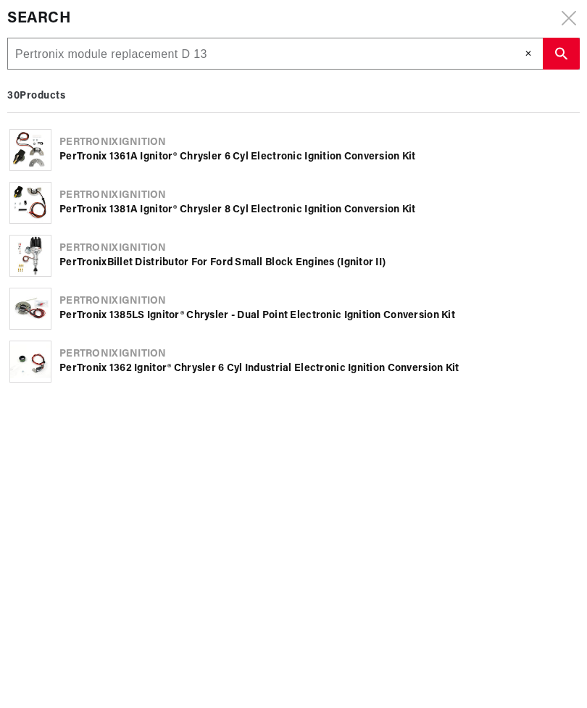
type input "Pertronix module replacement D 1"
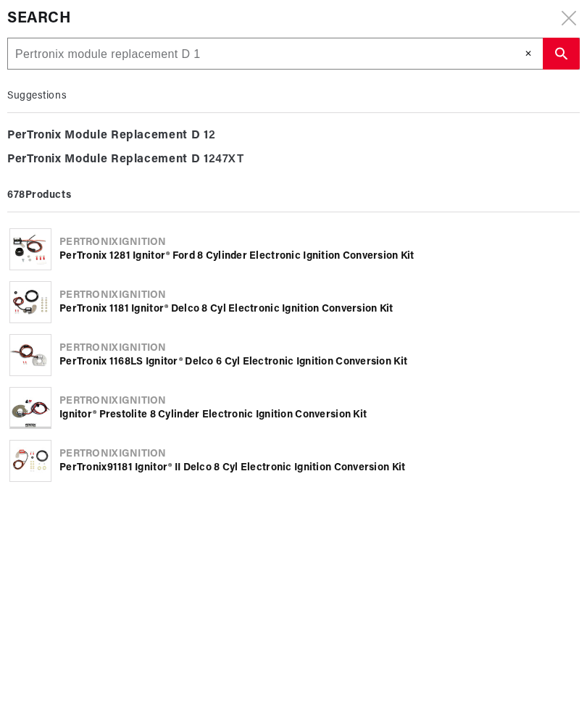
type input "Pertronix module replacement D"
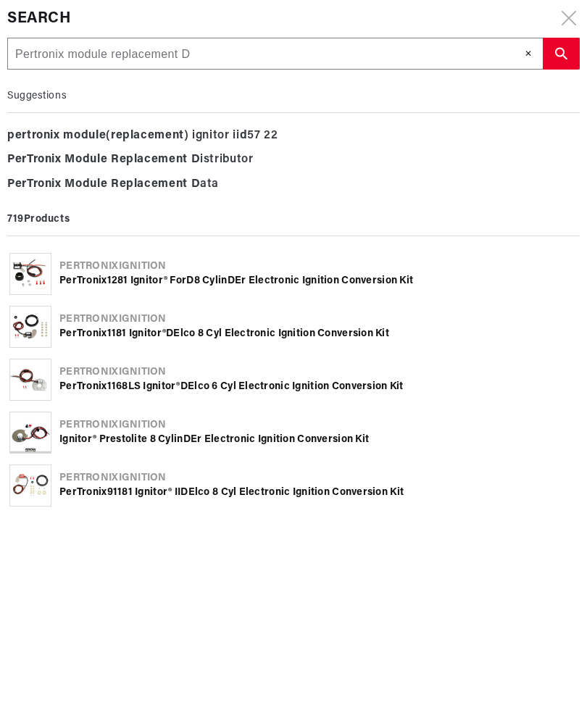
type input "Pertronix module replacement D"
type input "Pertronix module replacement D1"
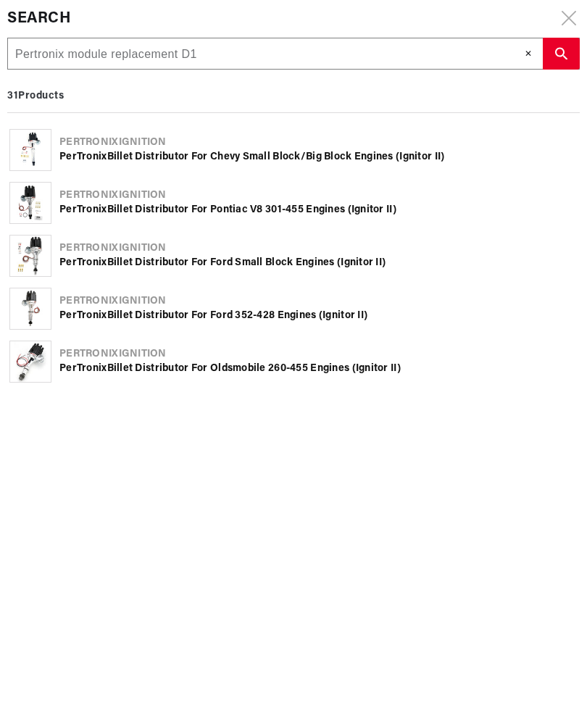
type input "Pertronix module replacement D13"
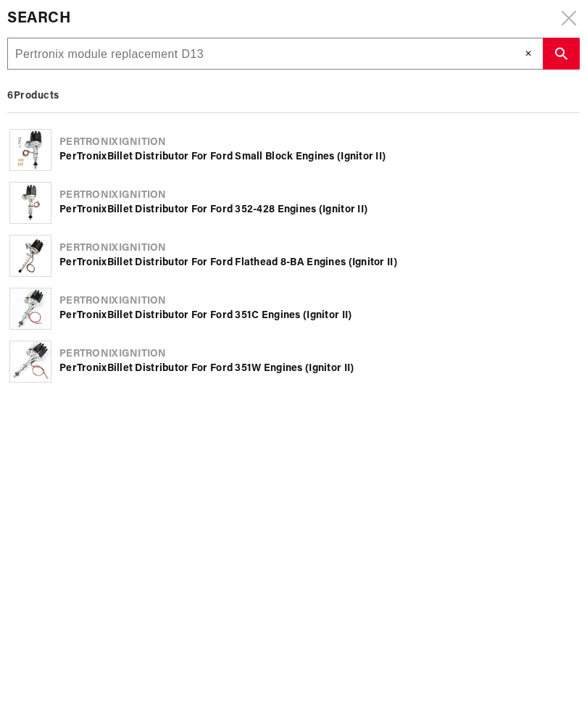
type input "Pertronix module replacement D131"
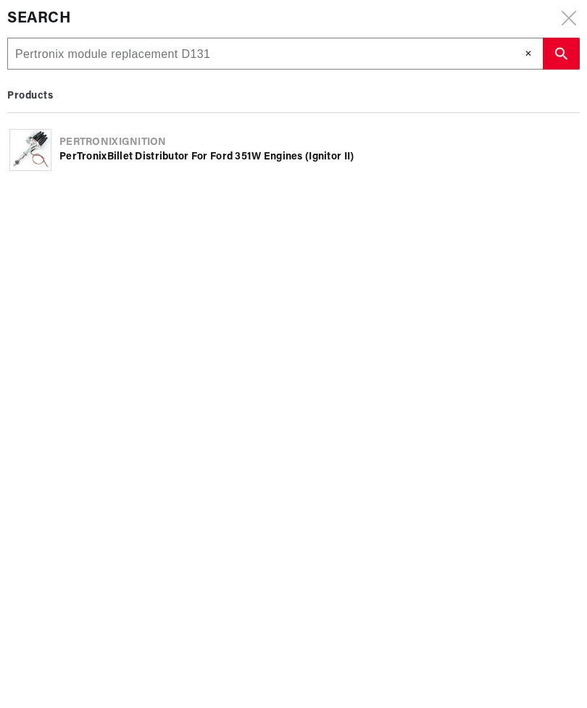
type input "Pertronix module replacement D1318"
click at [567, 53] on use "search button" at bounding box center [561, 54] width 12 height 12
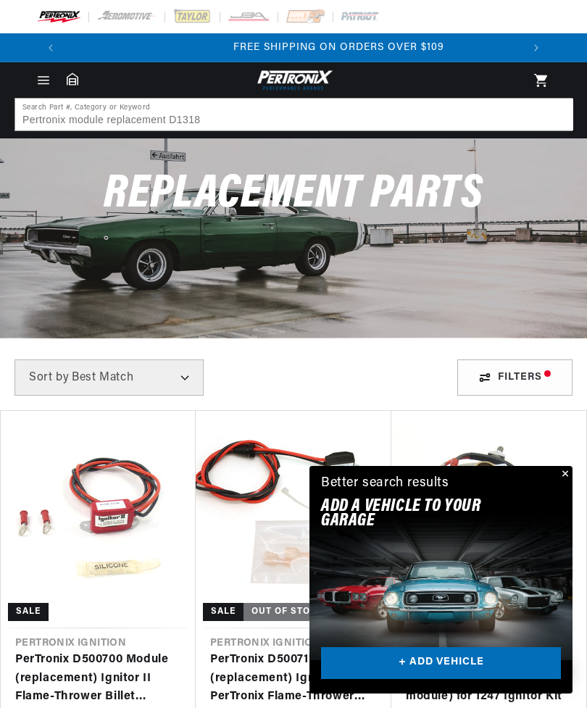
click at [567, 473] on button "Close" at bounding box center [563, 474] width 17 height 17
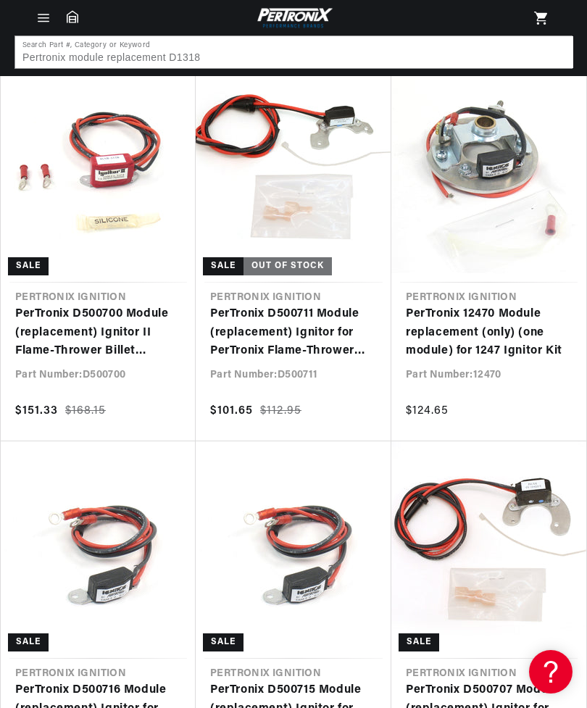
scroll to position [282, 0]
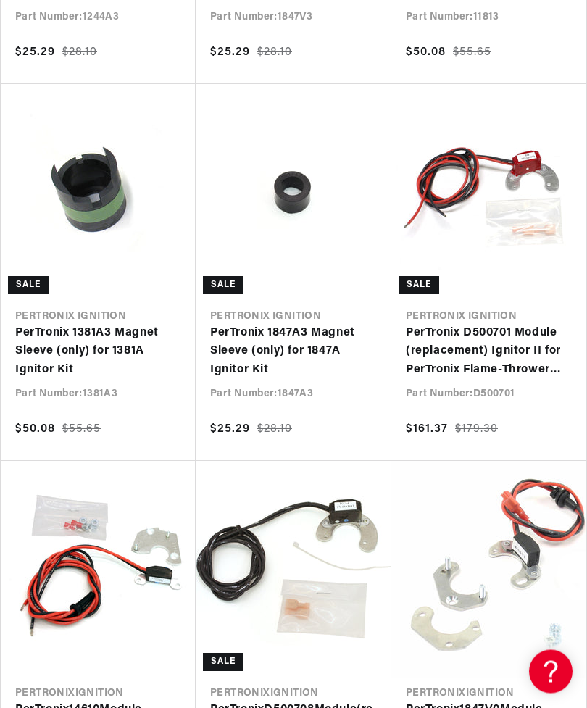
scroll to position [0, 457]
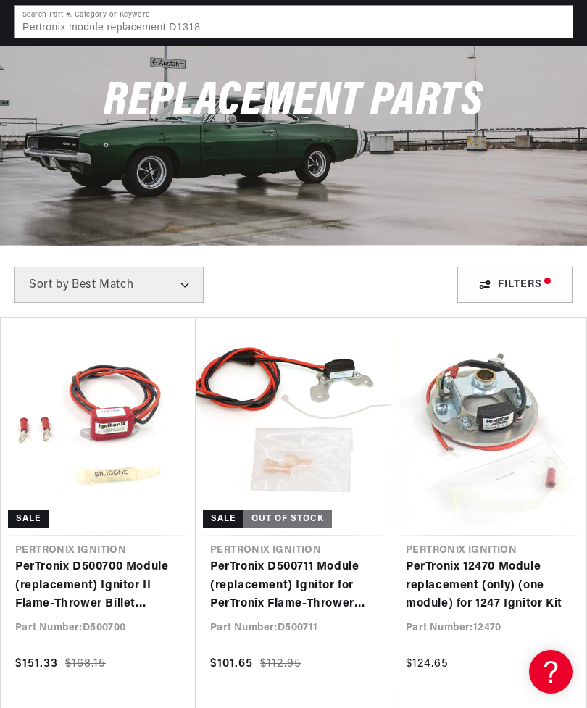
scroll to position [180, 0]
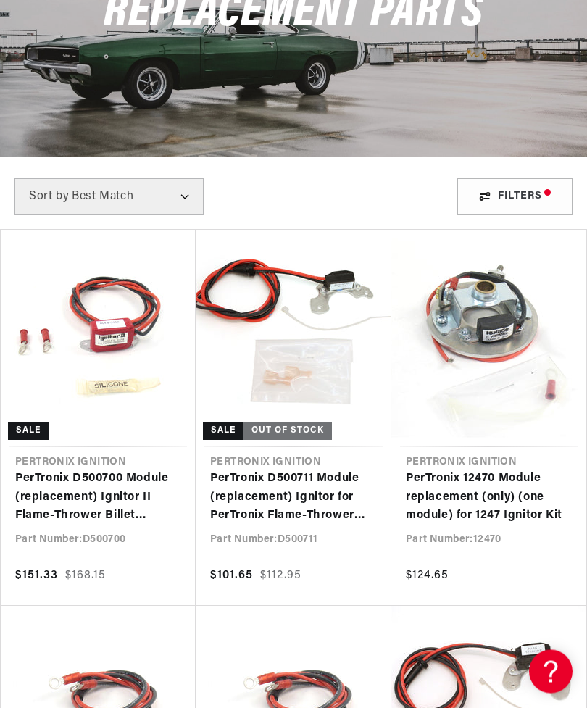
click at [80, 491] on link "PerTronix D500700 Module (replacement) Ignitor II Flame-Thrower Billet Distribu…" at bounding box center [98, 498] width 166 height 56
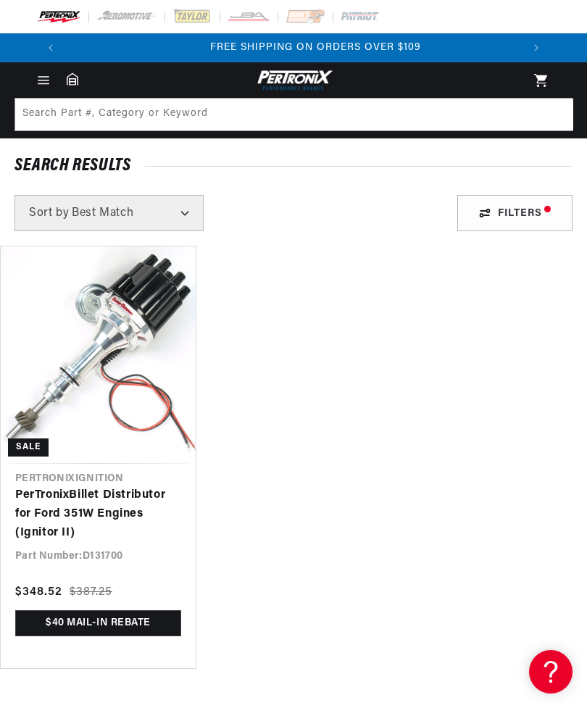
scroll to position [0, 913]
click at [518, 212] on div "Filters" at bounding box center [514, 213] width 115 height 36
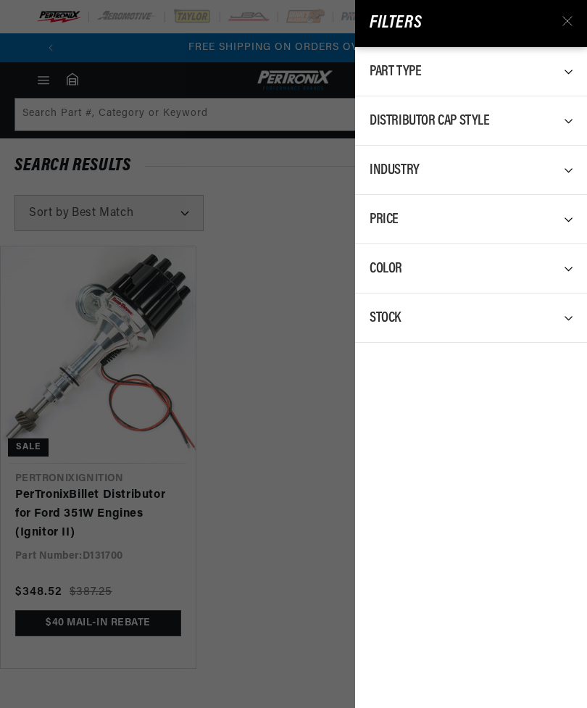
click at [568, 21] on icon at bounding box center [567, 21] width 10 height 10
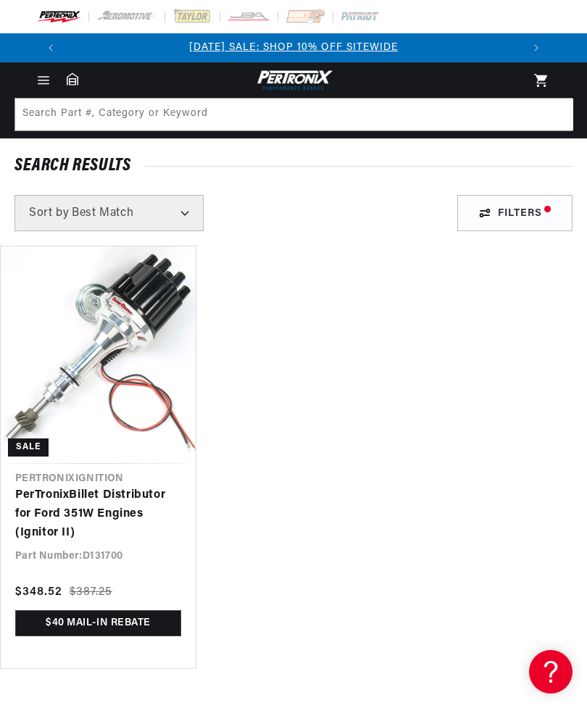
scroll to position [0, 0]
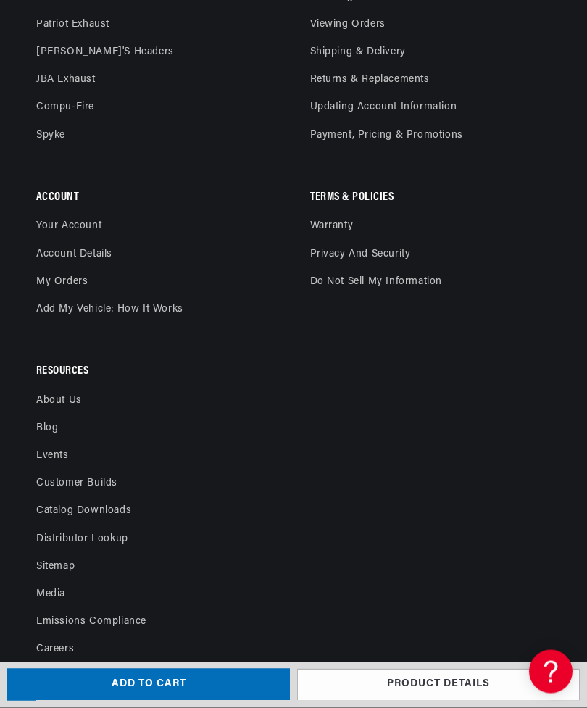
scroll to position [3302, 0]
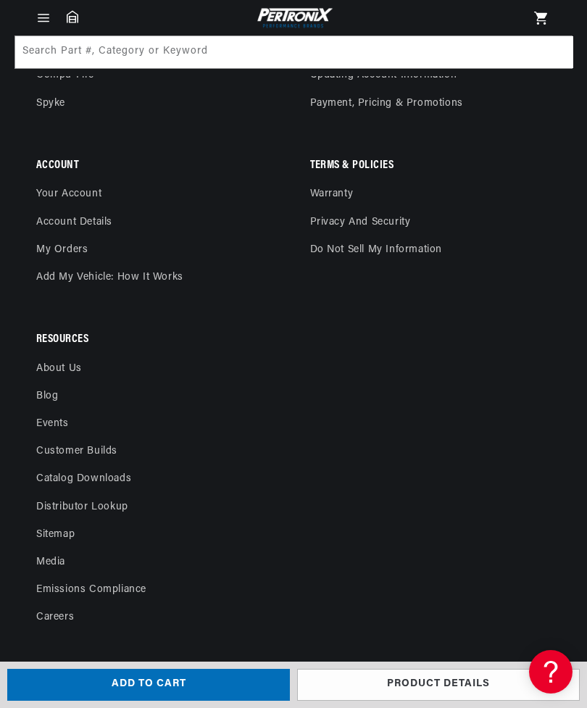
click at [449, 702] on link "Product details" at bounding box center [438, 685] width 283 height 33
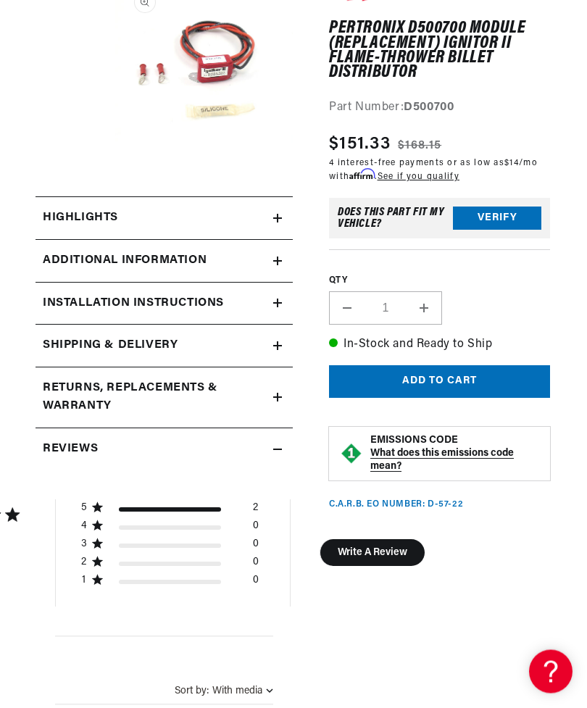
scroll to position [208, 1]
click at [401, 499] on p "C.A.R.B. EO Number: D-57-22" at bounding box center [396, 505] width 134 height 12
click at [431, 499] on p "C.A.R.B. EO Number: D-57-22" at bounding box center [396, 505] width 134 height 12
click at [418, 448] on strong "What does this emissions code mean?" at bounding box center [441, 460] width 143 height 24
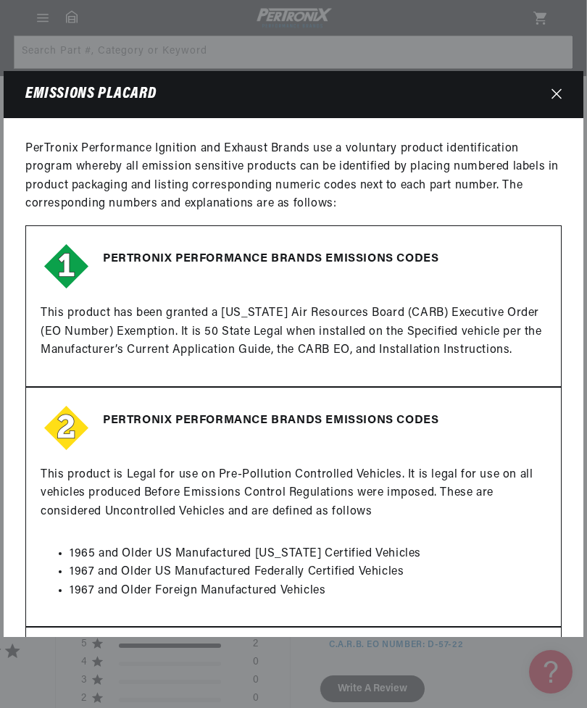
scroll to position [70, 1]
click at [561, 88] on icon "Close" at bounding box center [556, 93] width 10 height 10
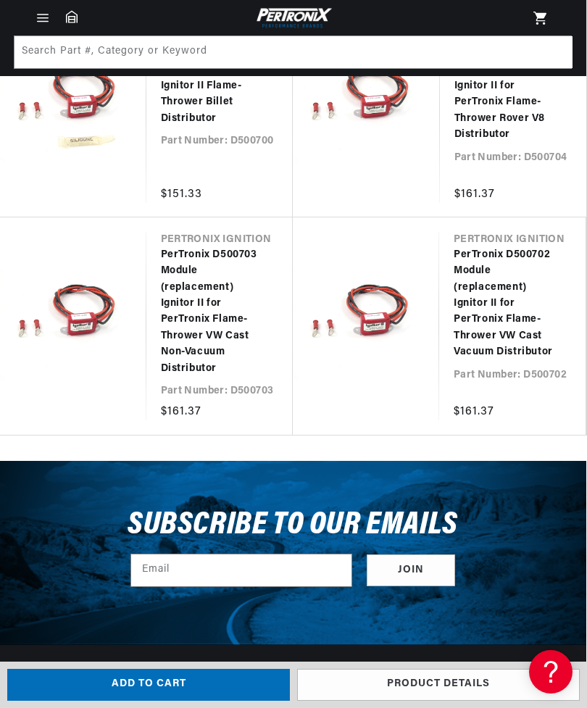
scroll to position [2300, 1]
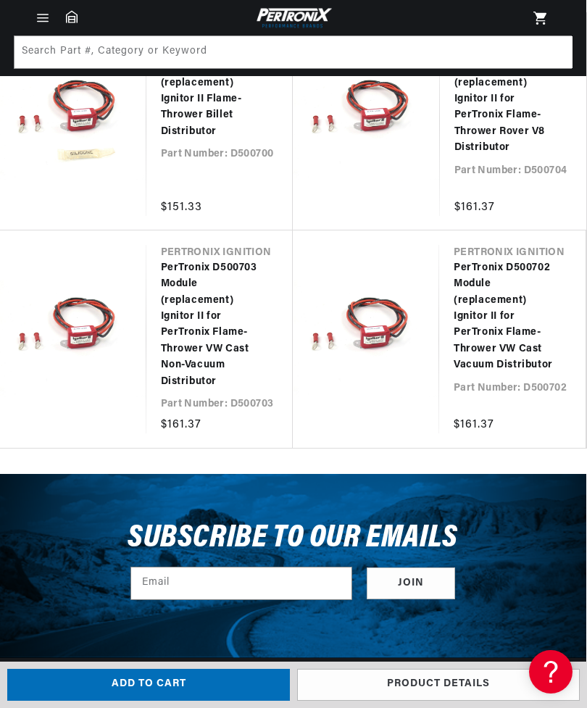
click at [195, 318] on link "PerTronix D500703 Module (replacement) Ignitor II for PerTronix Flame-Thrower V…" at bounding box center [213, 325] width 104 height 130
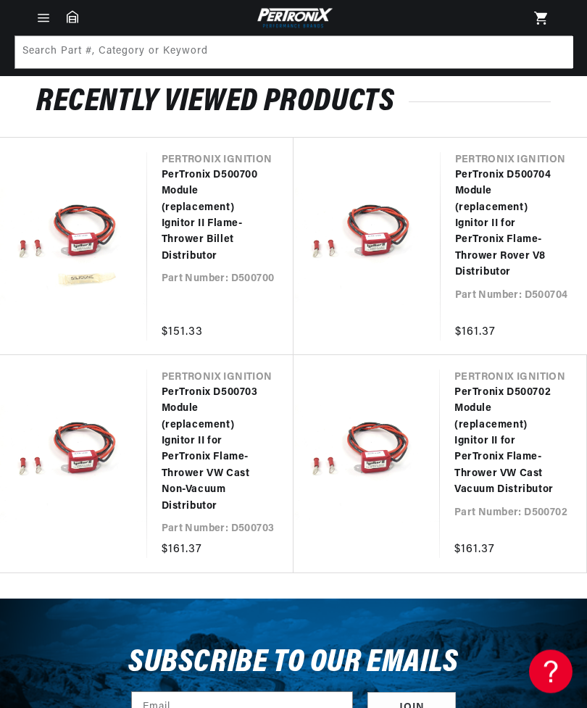
scroll to position [0, 457]
click at [454, 441] on link "PerTronix D500702 Module (replacement) Ignitor II for PerTronix Flame-Thrower V…" at bounding box center [505, 443] width 103 height 114
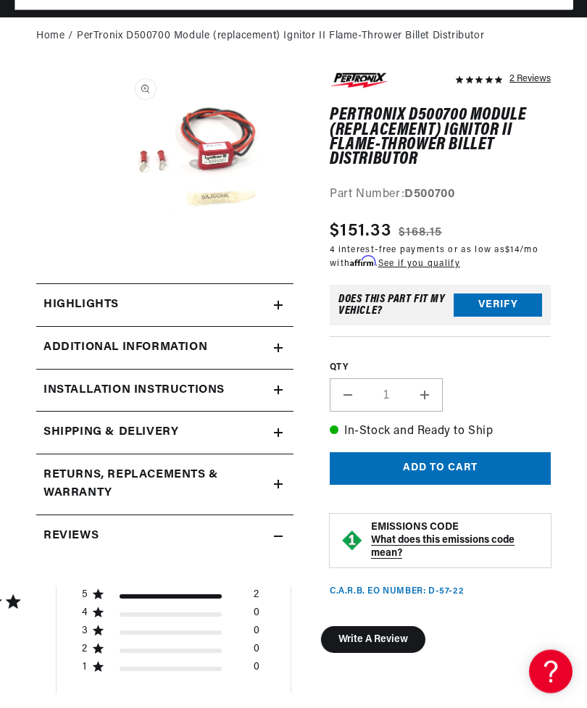
click at [84, 302] on h2 "Highlights" at bounding box center [80, 305] width 75 height 19
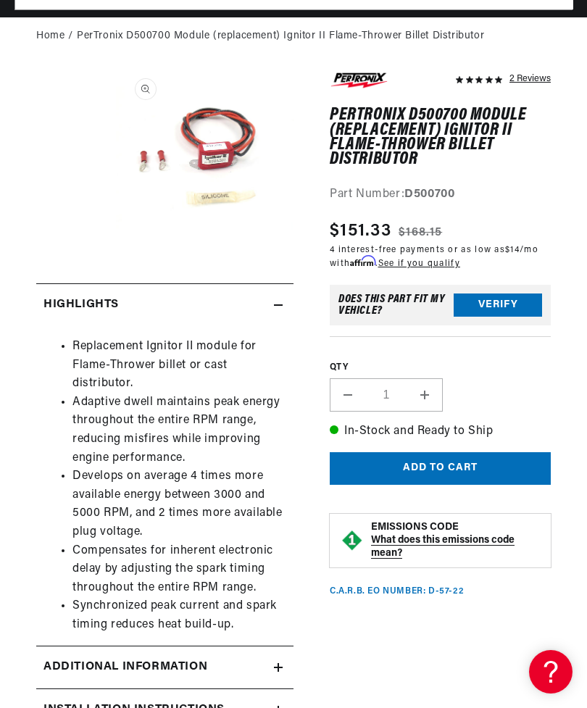
scroll to position [0, 913]
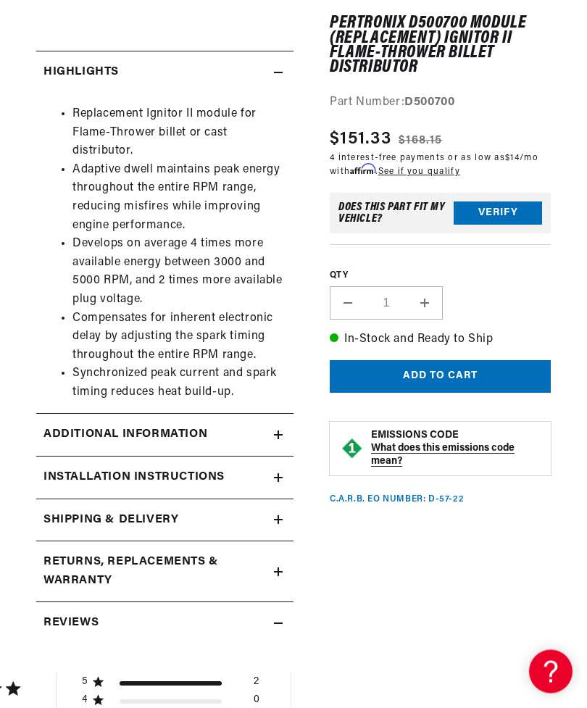
click at [96, 432] on h2 "Additional Information" at bounding box center [125, 435] width 164 height 19
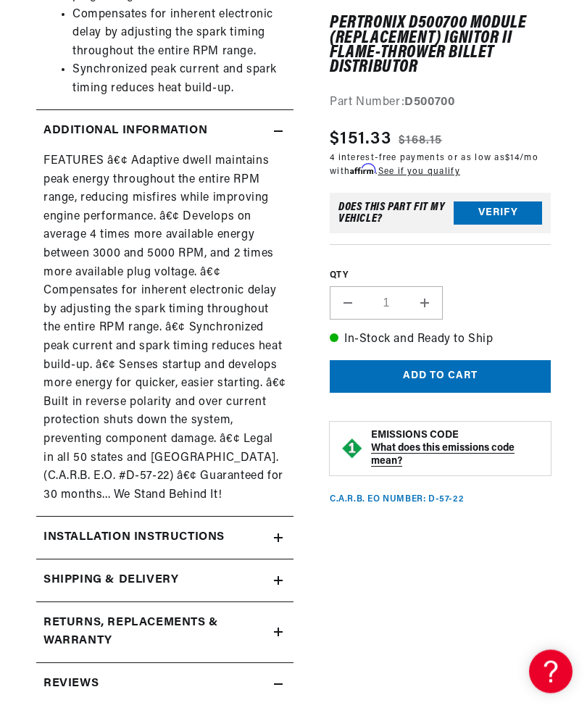
scroll to position [658, 0]
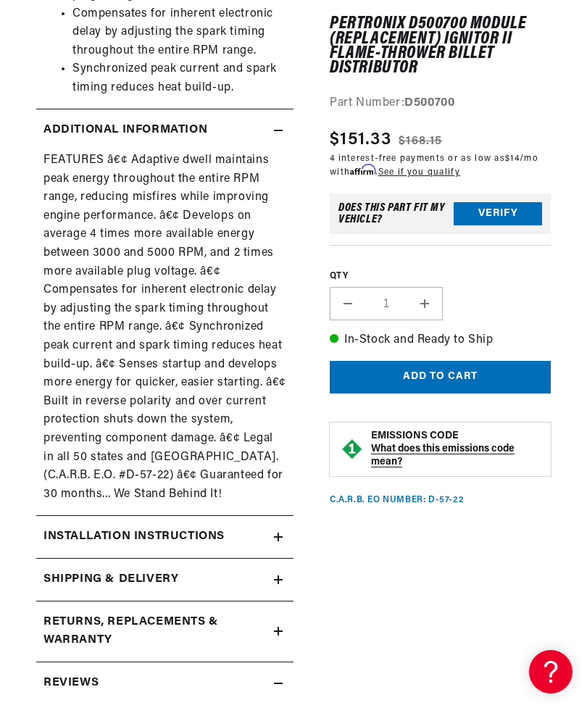
click at [95, 528] on h2 "Installation instructions" at bounding box center [133, 537] width 181 height 19
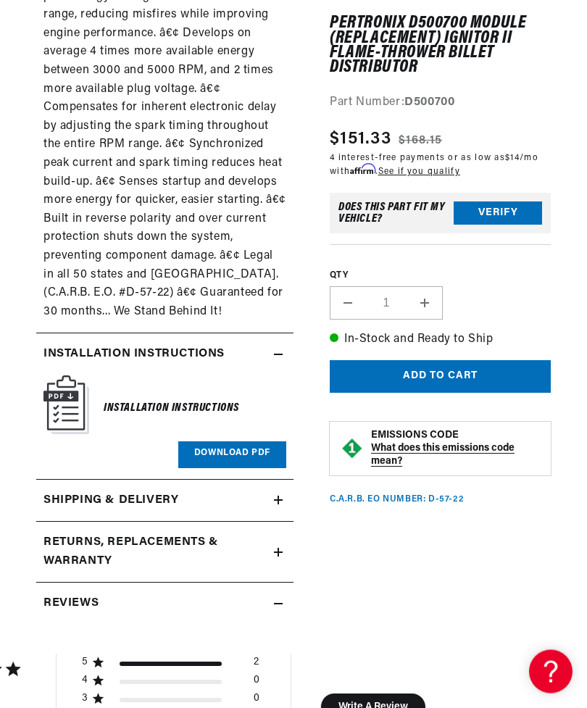
scroll to position [842, 0]
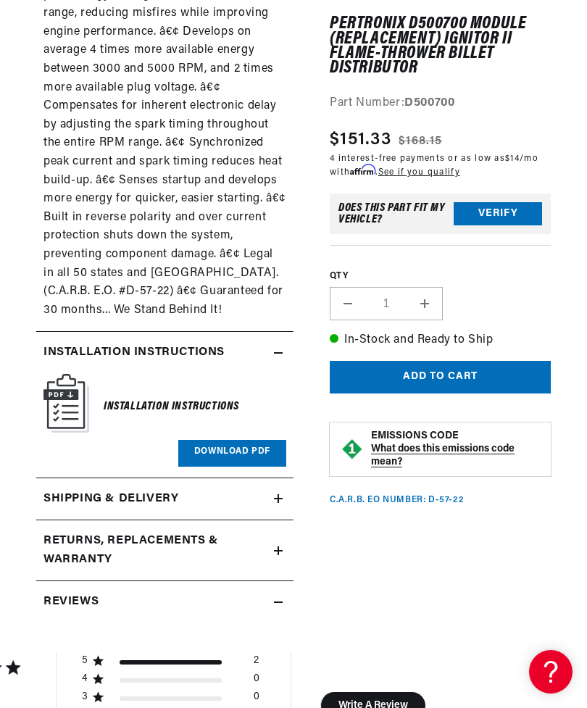
click at [101, 532] on h2 "Returns, Replacements & Warranty" at bounding box center [140, 550] width 194 height 37
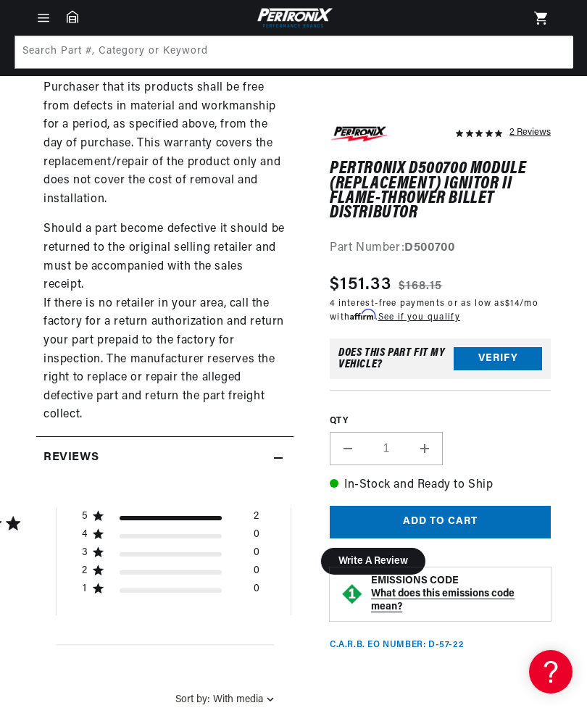
scroll to position [2142, 0]
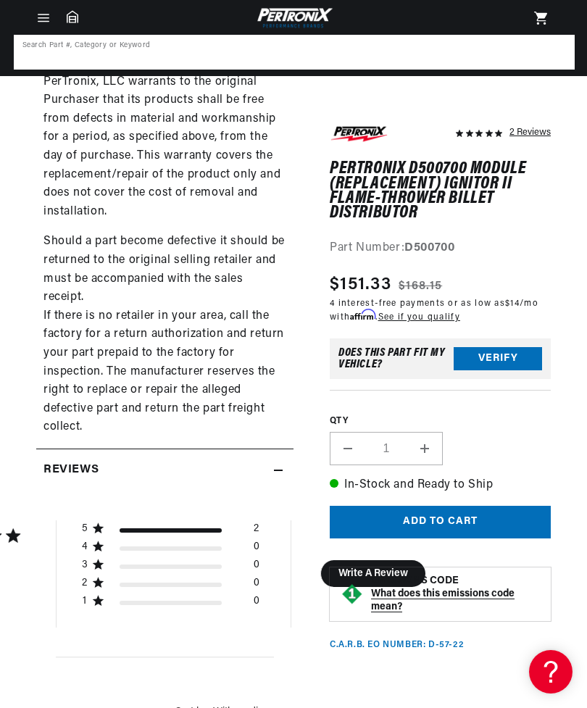
click at [167, 55] on input at bounding box center [294, 52] width 558 height 32
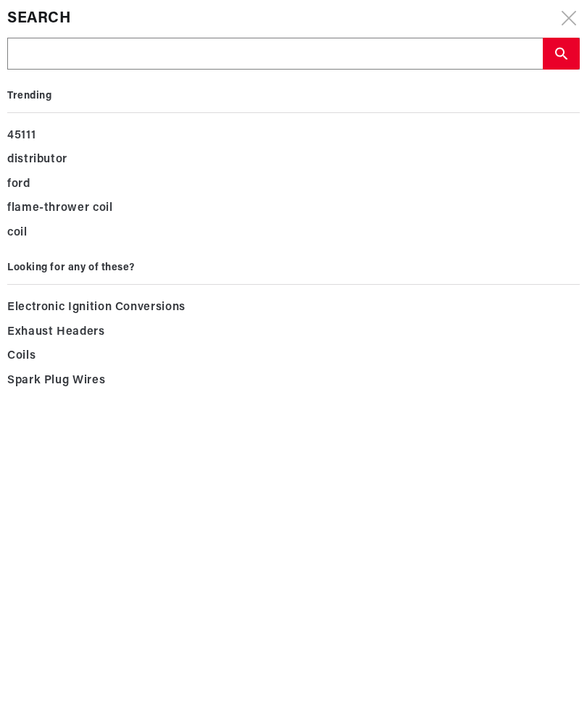
scroll to position [0, 457]
click at [213, 53] on input "text" at bounding box center [275, 54] width 534 height 32
type input "D"
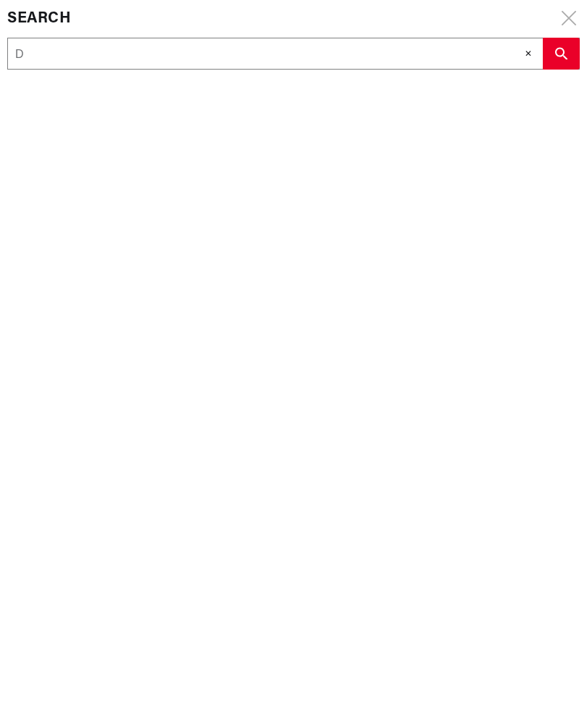
type input "D1"
type input "D13"
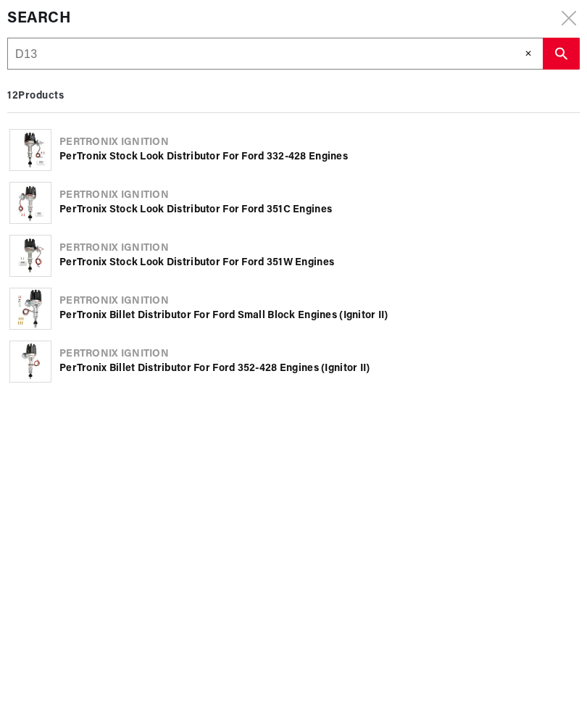
type input "D131"
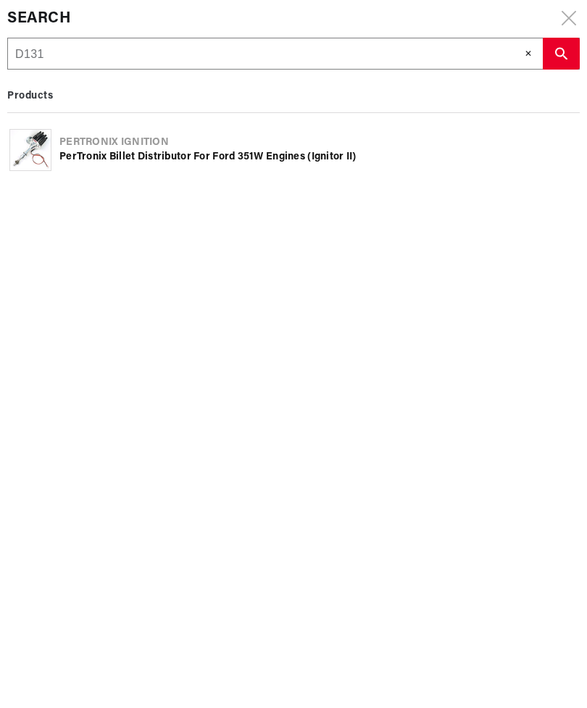
type input "D1318"
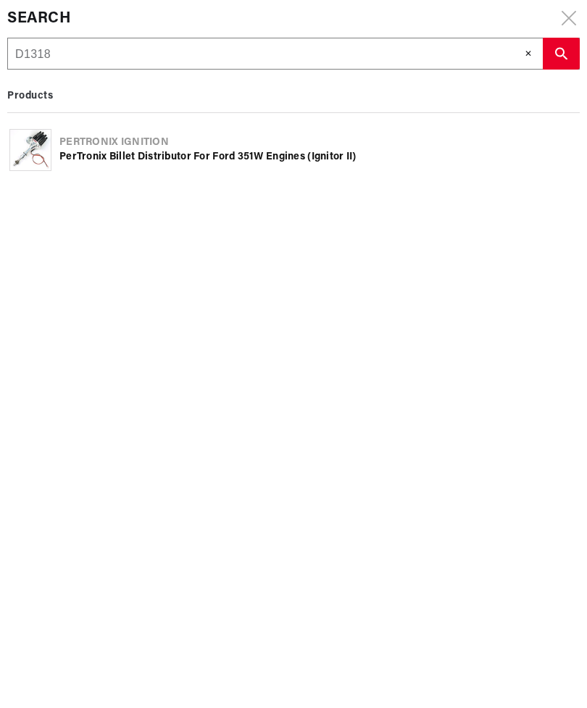
type input "D1318 f"
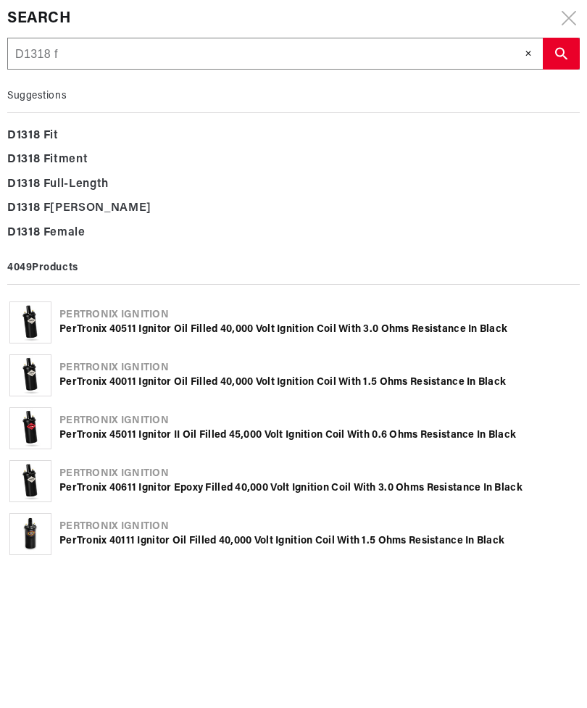
type input "D1318 fl"
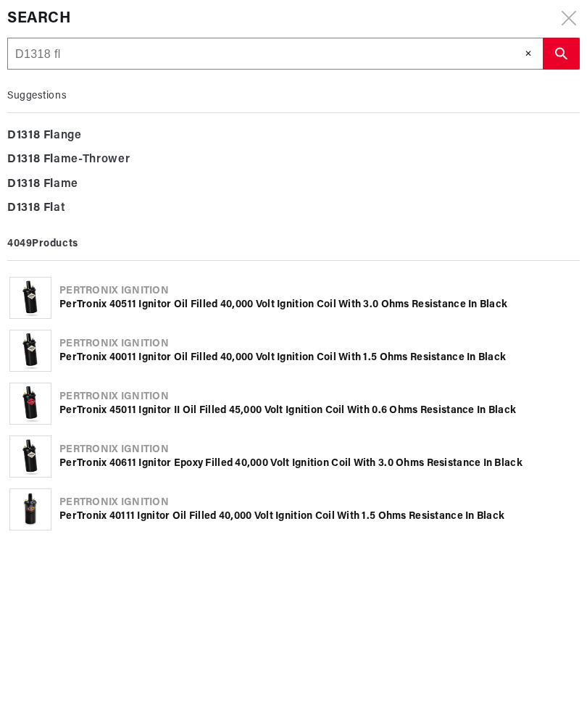
type input "D1318 fla"
type input "D1318 flam"
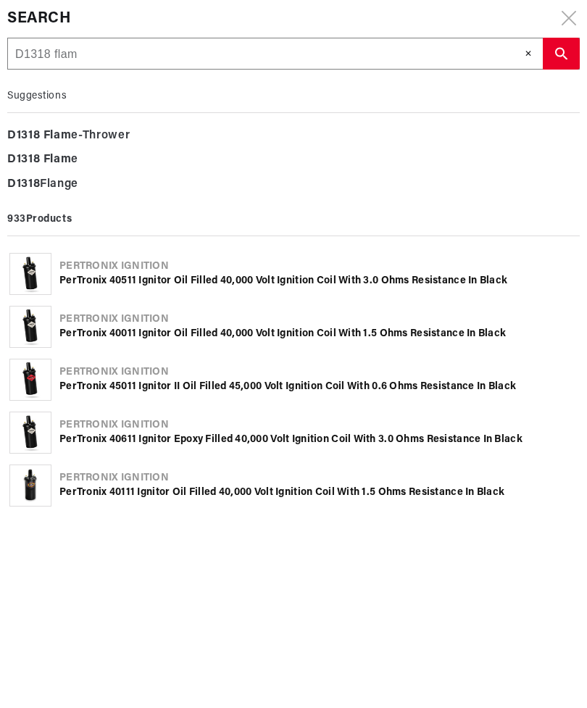
type input "D1318 flame"
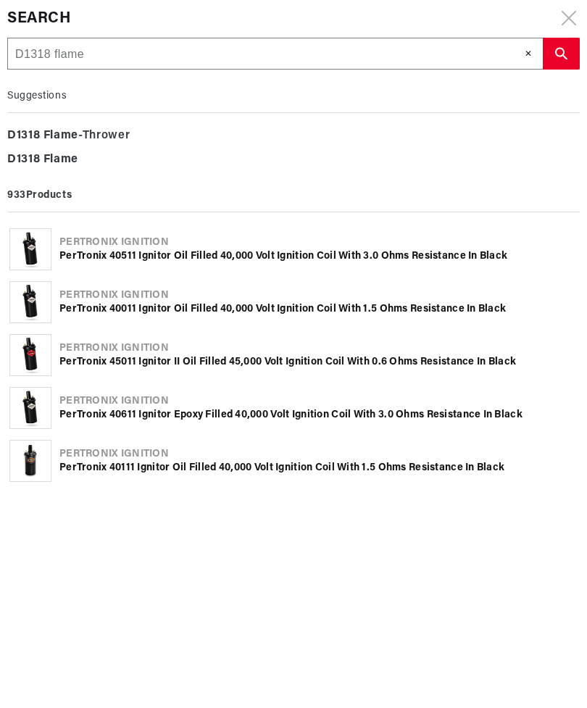
scroll to position [0, 457]
type input "D1318 flamet"
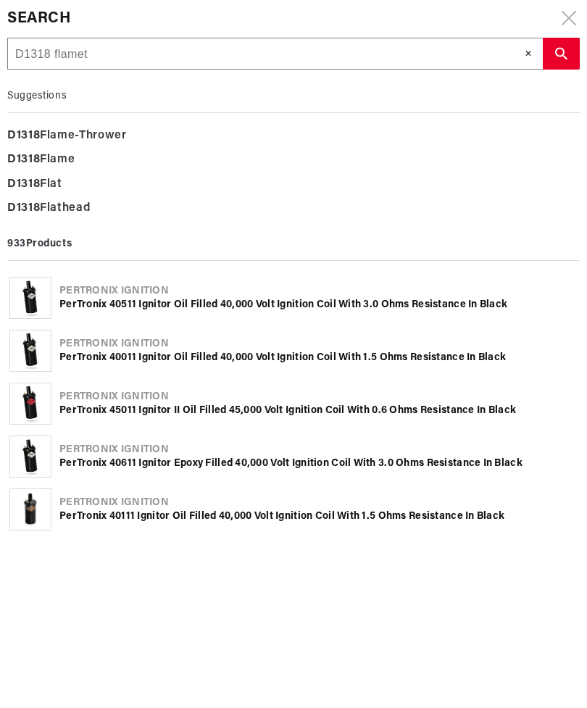
type input "D1318 flameth"
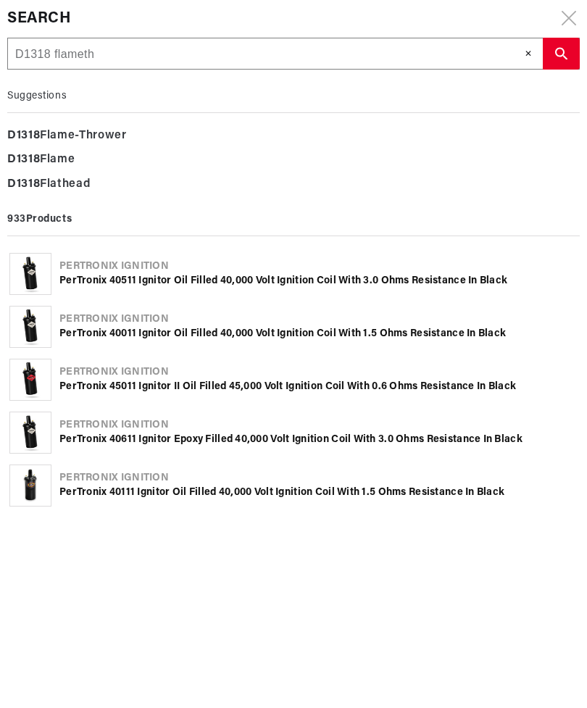
type input "D1318 flamethr"
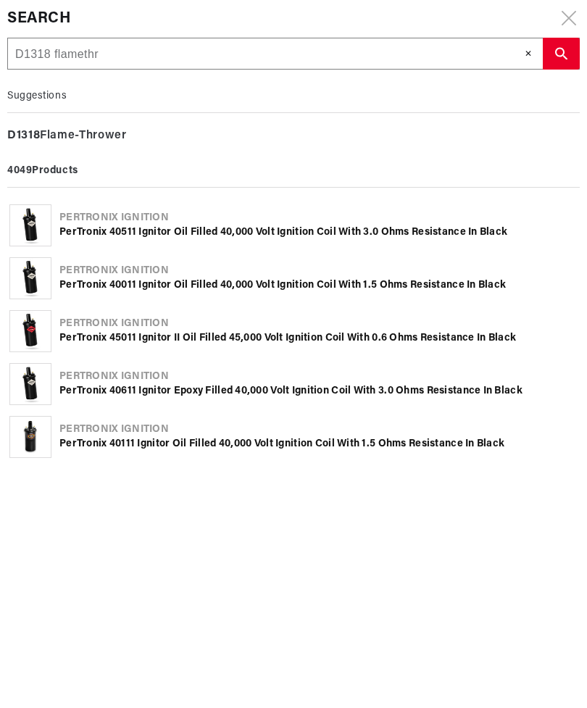
scroll to position [0, 913]
type input "D1318 flamethro"
type input "D1318 flamethrow"
type input "D1318 flamethrowe"
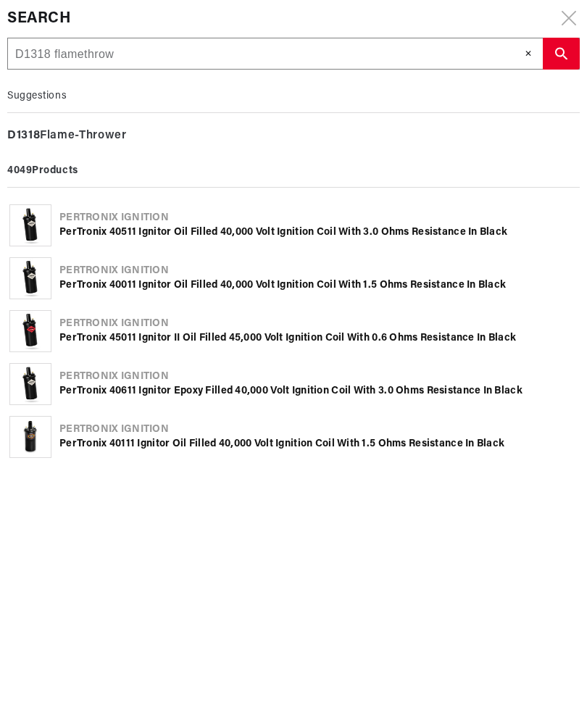
type input "D1318 flamethrowe"
type input "D1318 flamethrower"
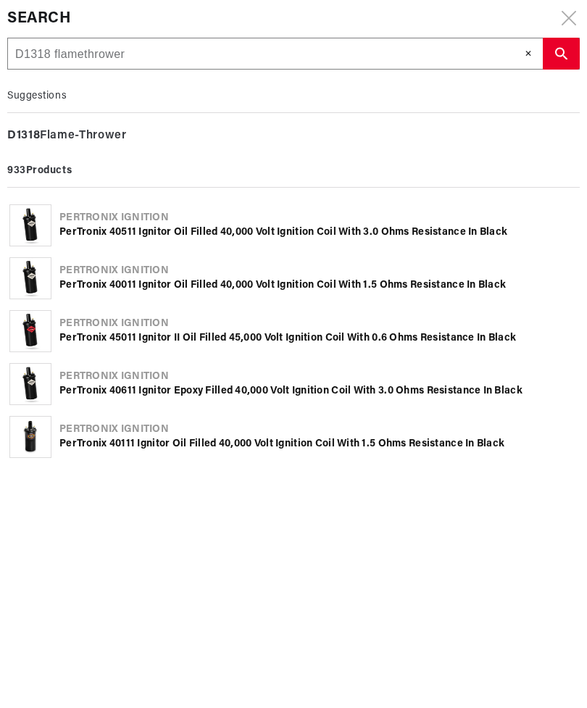
scroll to position [0, 913]
type input "D1318 flamethrower i"
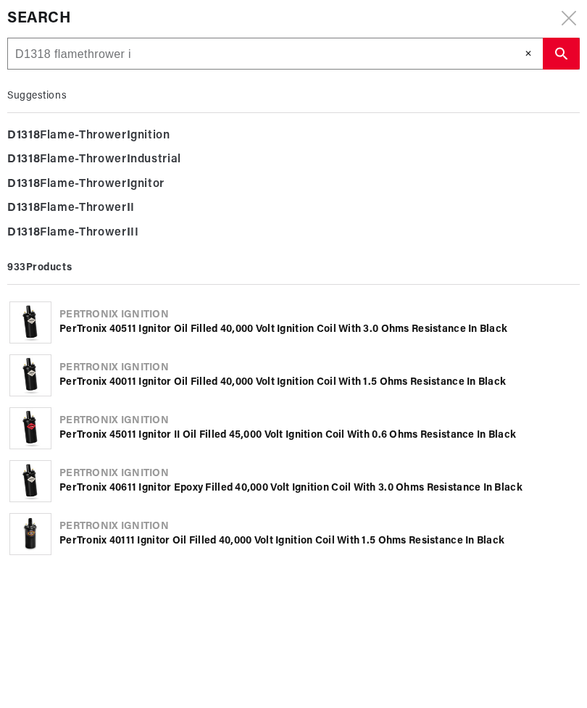
type input "D1318 flamethrower ig"
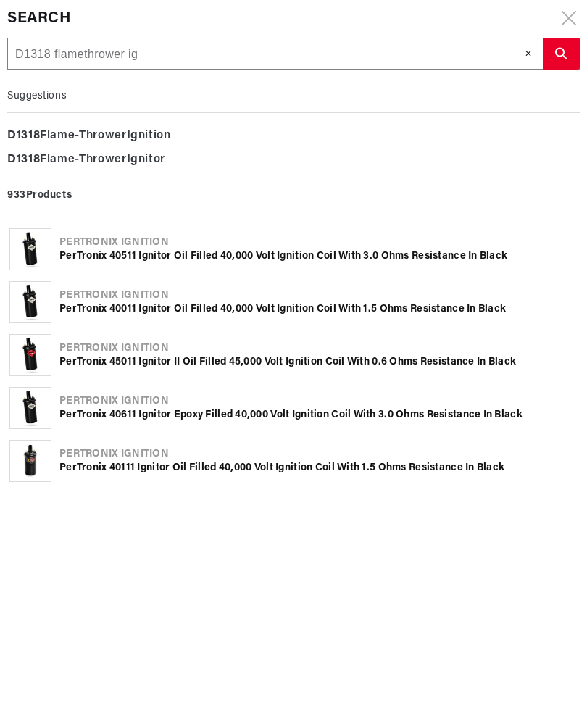
type input "D1318 flamethrower ign"
type input "D1318 flamethrower igni"
type input "D1318 flamethrower ignit"
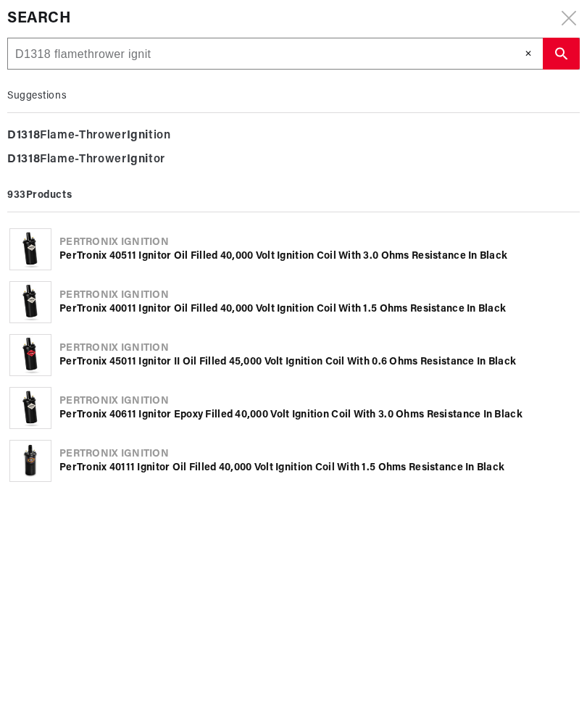
type input "D1318 flamethrower ignit"
type input "D1318 flamethrower ignito"
type input "D1318 flamethrower ignitor"
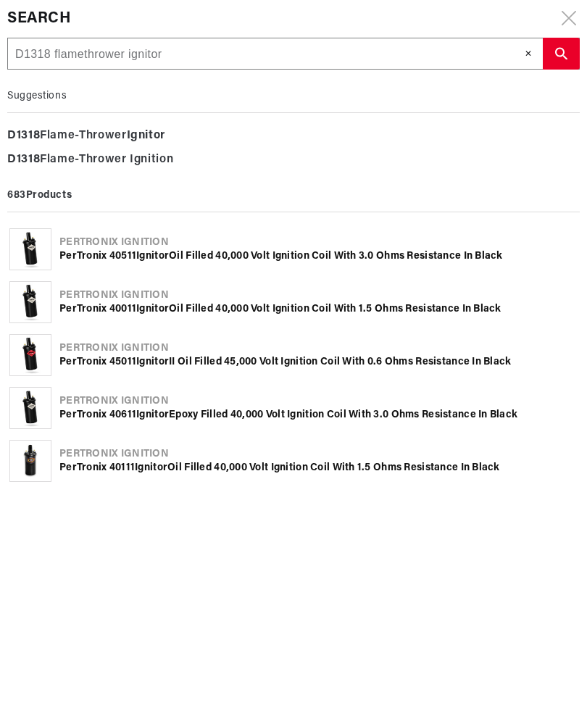
type input "D1318 flamethrower ignitor"
type input "D1318 flamethrower ignitor I"
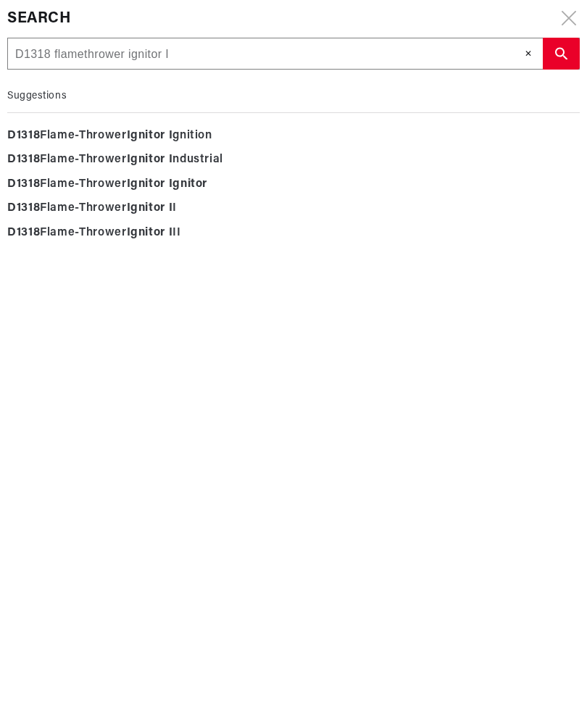
type input "D1318 flamethrower ignitor II"
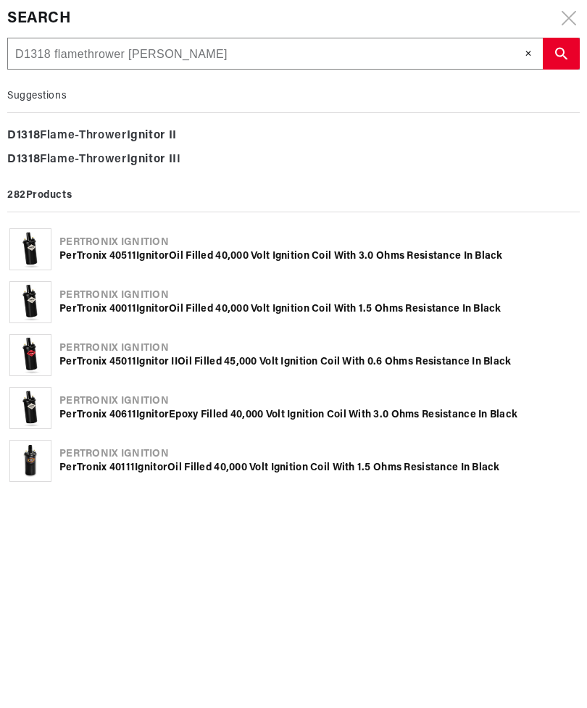
type input "D1318 flamethrower ignitor II"
type input "D1318 flamethrower ignitor II i"
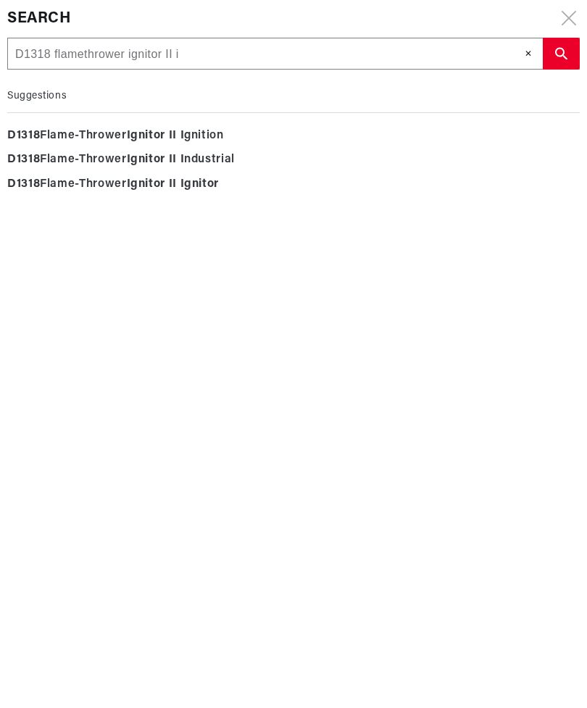
scroll to position [0, 457]
type input "D1318 flamethrower ignitor II ig"
type input "D1318 flamethrower ignitor II i"
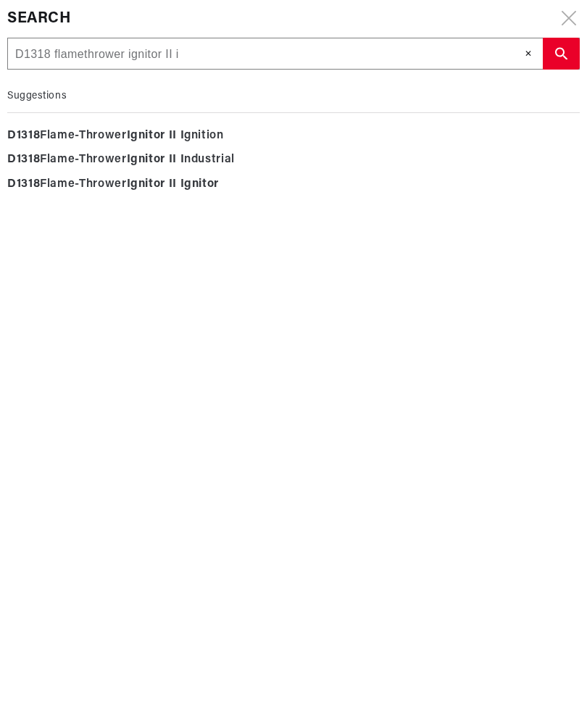
type input "D1318 flamethrower ignitor II"
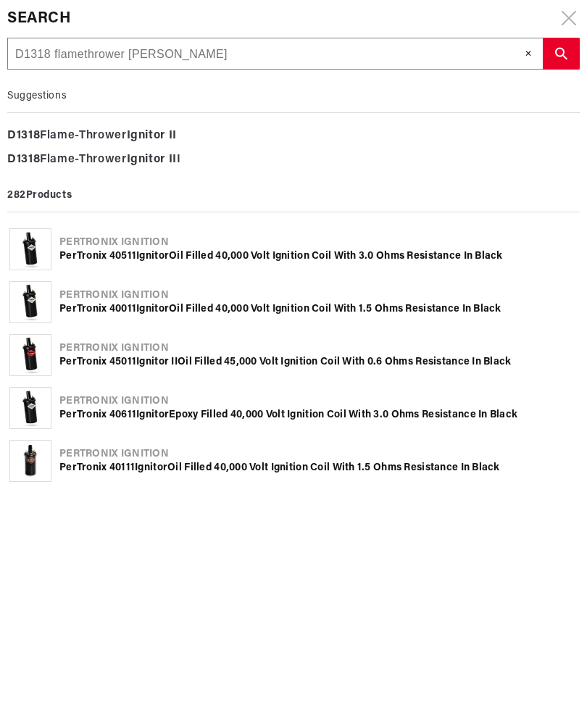
scroll to position [0, 913]
type input "D1318 flamethrower ignitor II m"
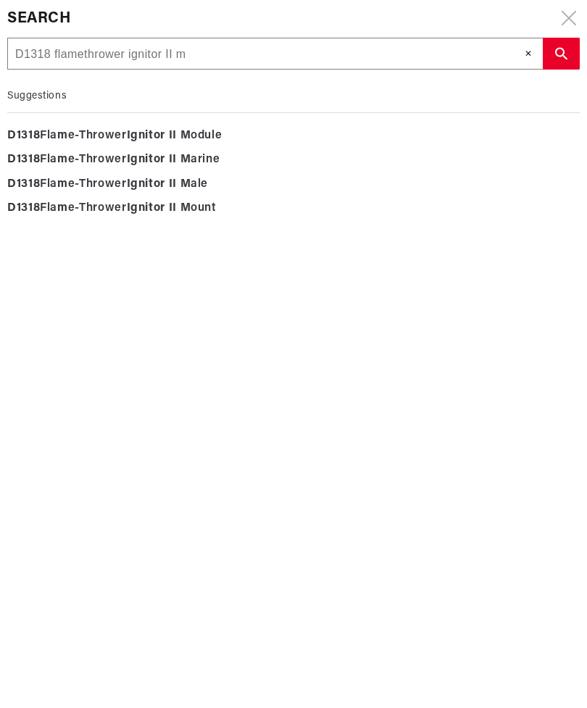
type input "D1318 flamethrower ignitor II mo"
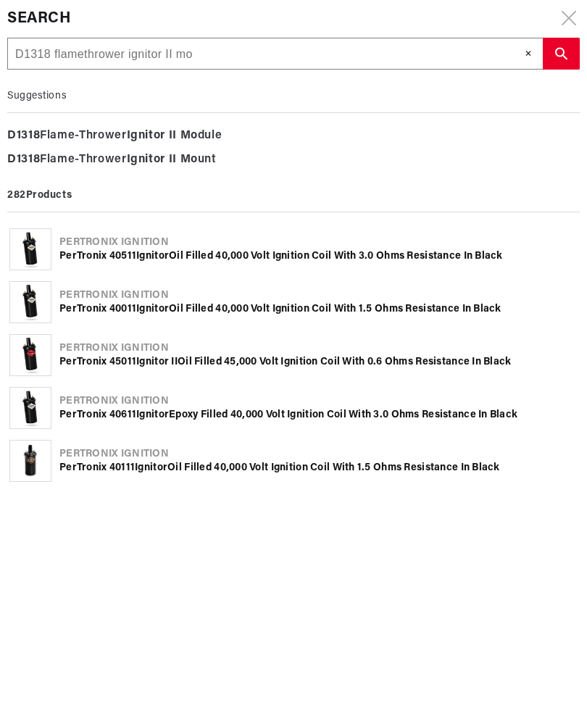
type input "D1318 flamethrower ignitor II mod"
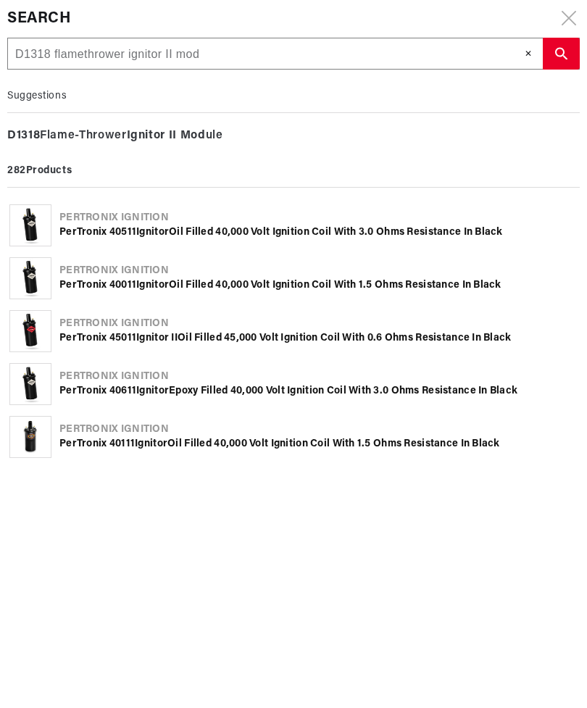
type input "D1318 flamethrower ignitor II modu"
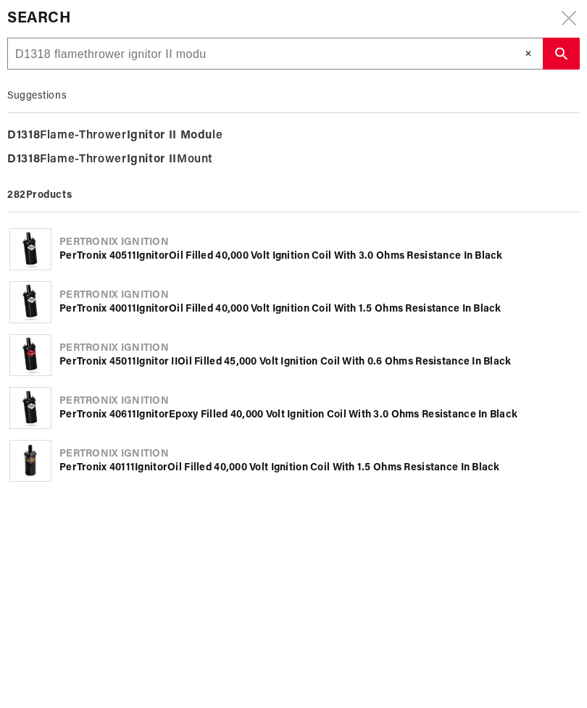
type input "D1318 flamethrower ignitor II modul"
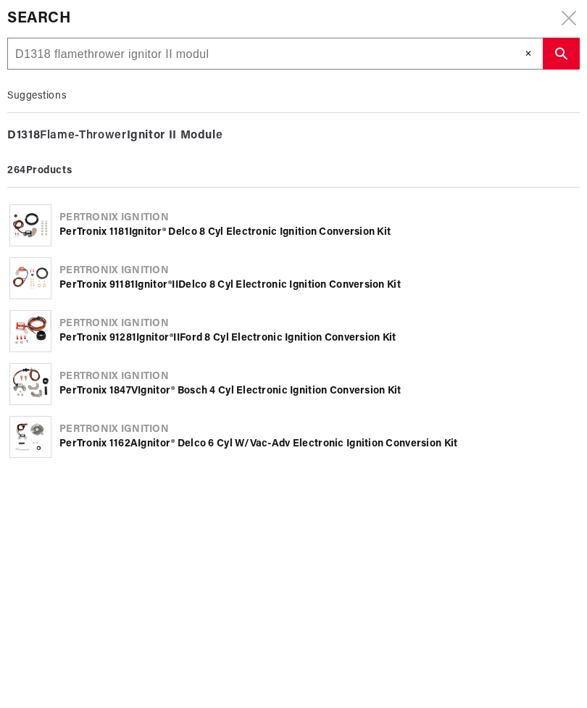
type input "D1318 flamethrower ignitor II module"
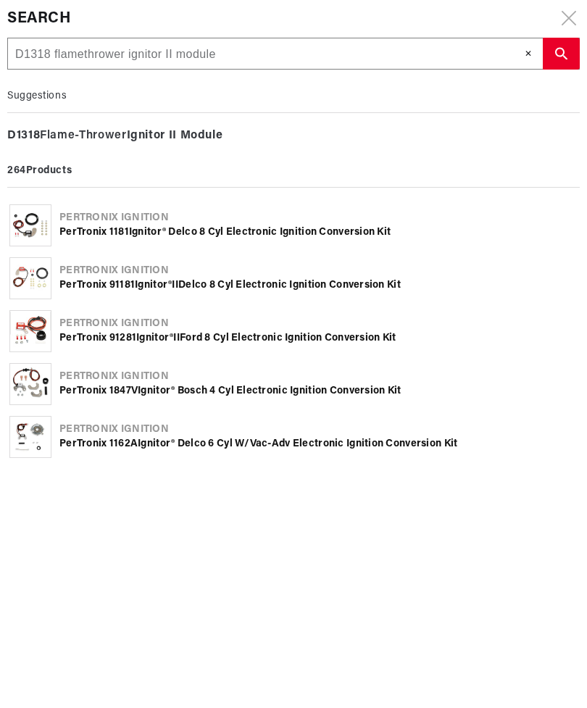
type input "D1318 flamethrower ignitor II module p"
type input "D1318 flamethrower ignitor II module pa"
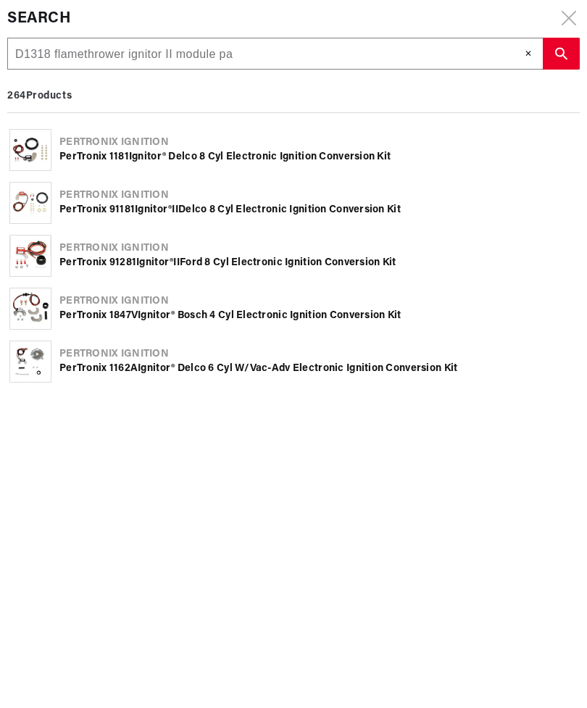
type input "D1318 flamethrower ignitor II module par"
type input "D1318 flamethrower ignitor II module part"
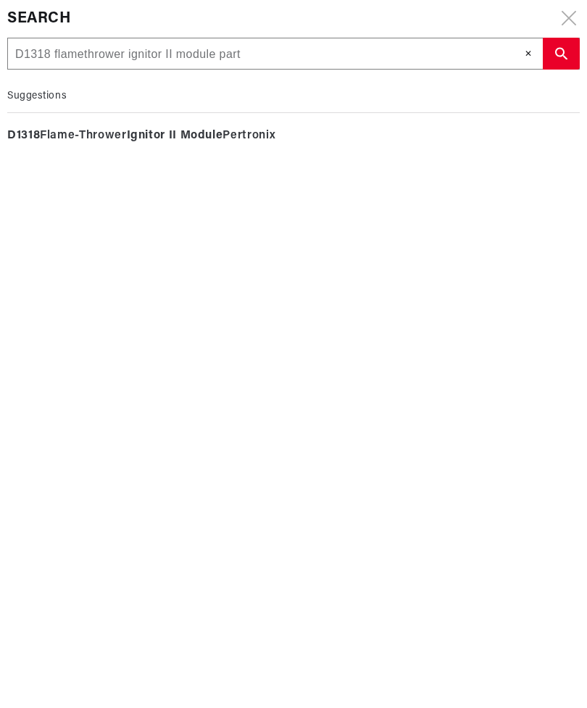
type input "D1318 flamethrower ignitor II module part"
type input "D1318 flamethrower ignitor II module part n"
type input "D1318 flamethrower ignitor II module part nm"
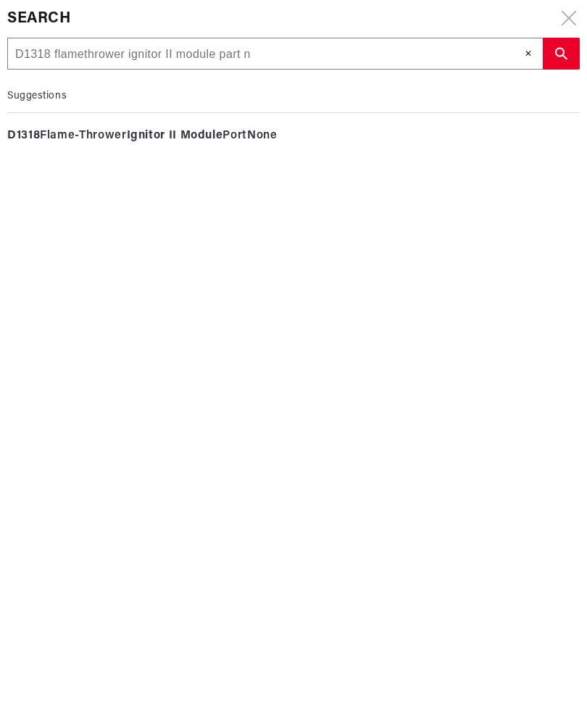
type input "D1318 flamethrower ignitor II module part nm"
type input "D1318 flamethrower ignitor II module part nmb"
type input "D1318 flamethrower ignitor II module part nmbe"
type input "D1318 flamethrower ignitor II module part nmber"
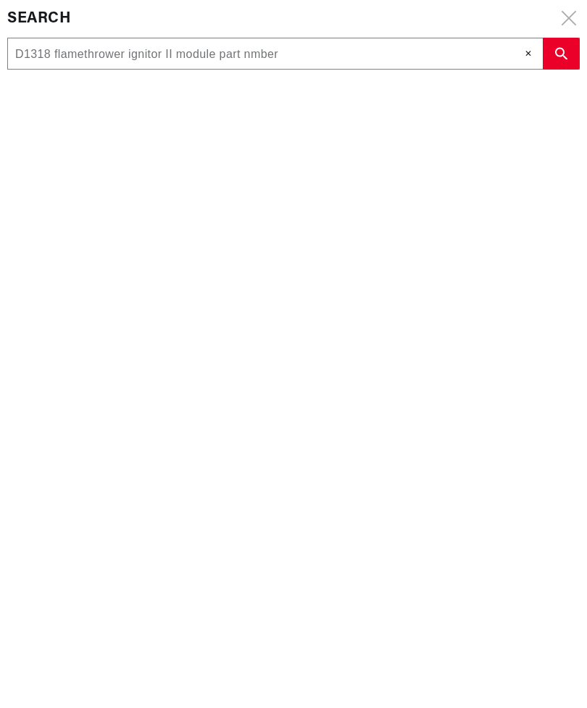
scroll to position [0, 457]
type input "D1318 flamethrower ignitor II module part nmbe"
type input "D1318 flamethrower ignitor II module part nmb"
type input "D1318 flamethrower ignitor II module part nm"
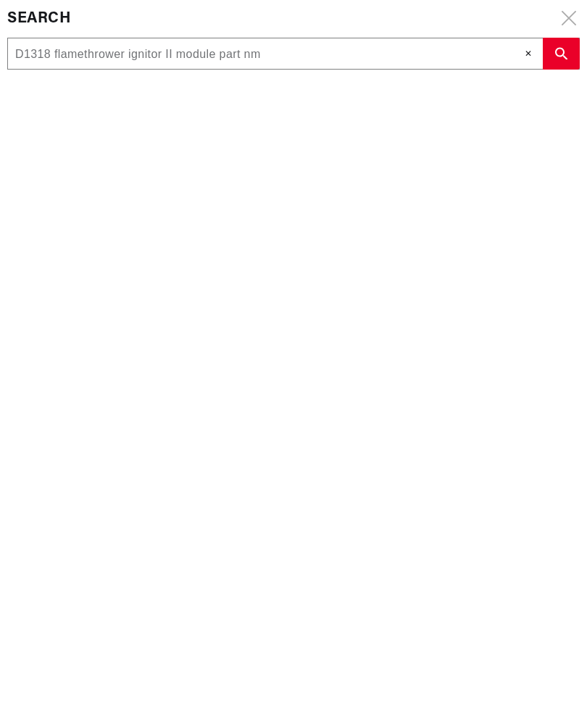
type input "D1318 flamethrower ignitor II module part n"
type input "D1318 flamethrower ignitor II module part"
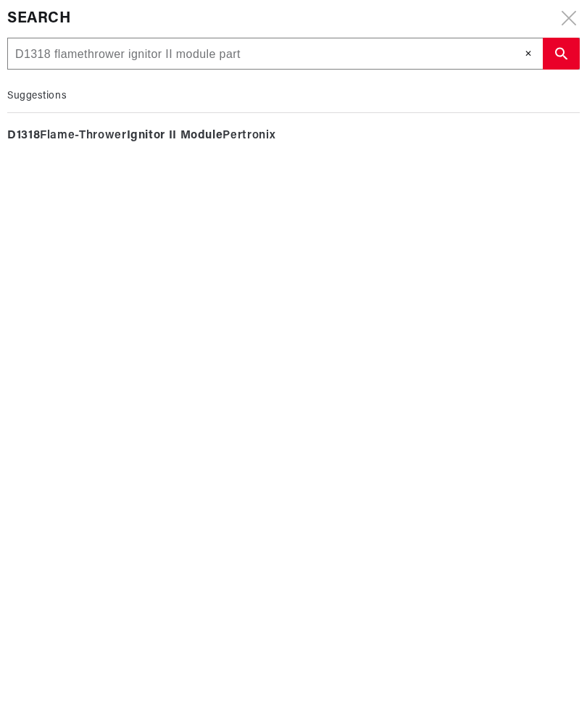
type input "D1318 flamethrower ignitor II module par"
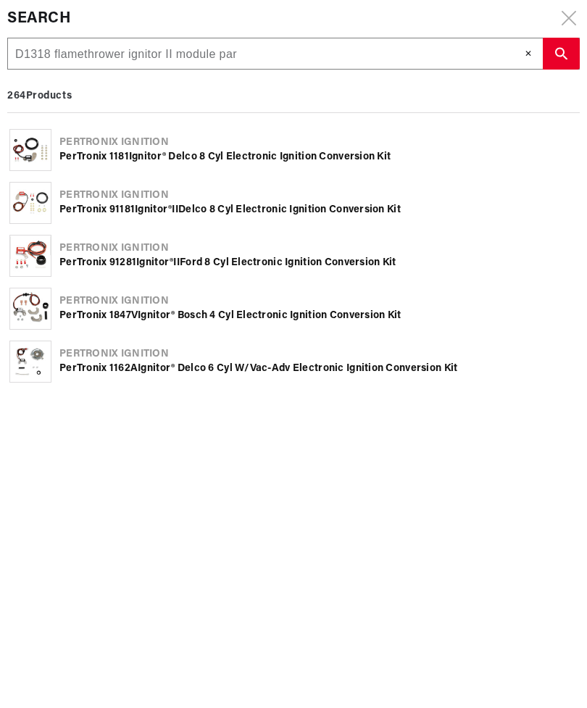
type input "D1318 flamethrower ignitor II module pa"
type input "D1318 flamethrower ignitor II module p"
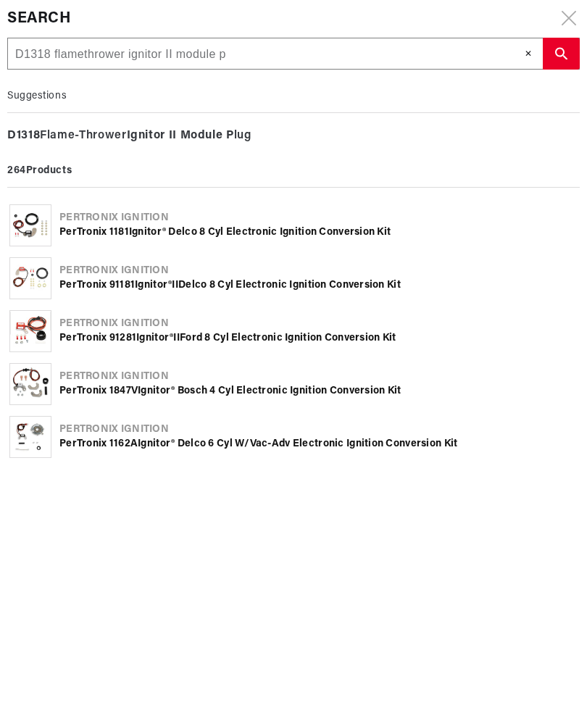
type input "D1318 flamethrower ignitor II module"
type input "D1318 flamethrower ignitor II module r"
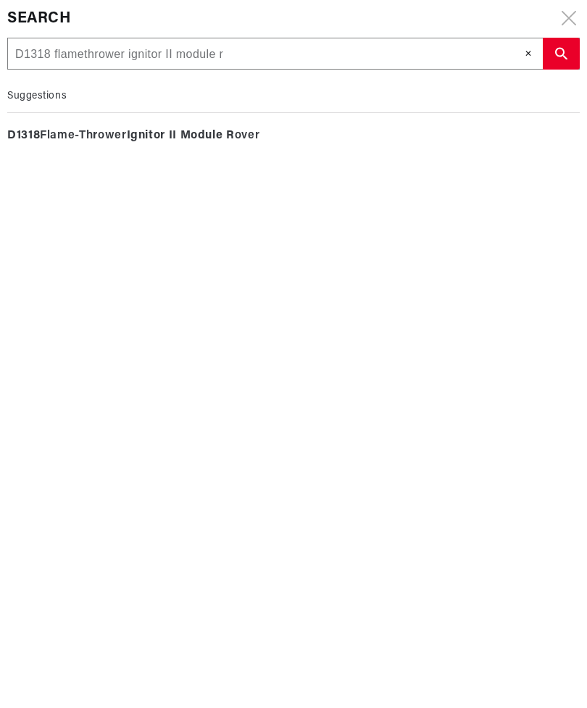
type input "D1318 flamethrower ignitor II module re"
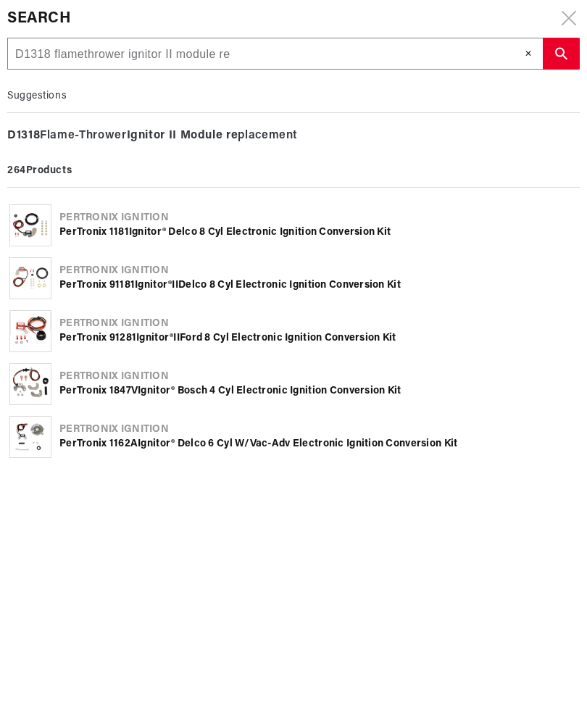
type input "D1318 flamethrower ignitor II module rep"
type input "D1318 flamethrower ignitor II module repl"
type input "D1318 flamethrower ignitor II module repla"
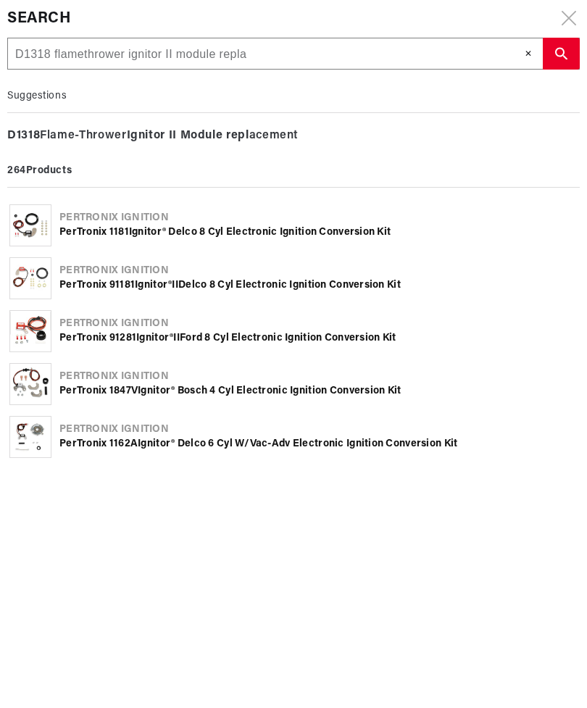
type input "D1318 flamethrower ignitor II module repla"
type input "D1318 flamethrower ignitor II module replac"
type input "D1318 flamethrower ignitor II module replace"
type input "D1318 flamethrower ignitor II module replacem"
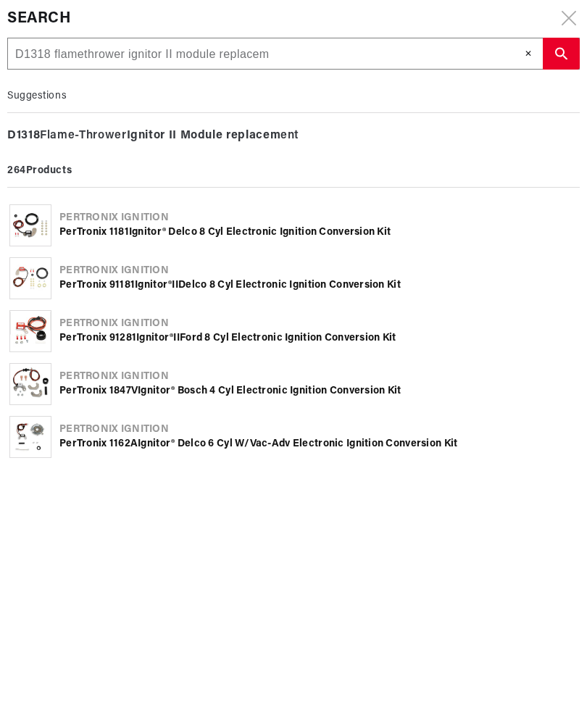
type input "D1318 flamethrower ignitor II module replaceme"
type input "D1318 flamethrower ignitor II module replacemen"
type input "D1318 flamethrower ignitor II module replacement"
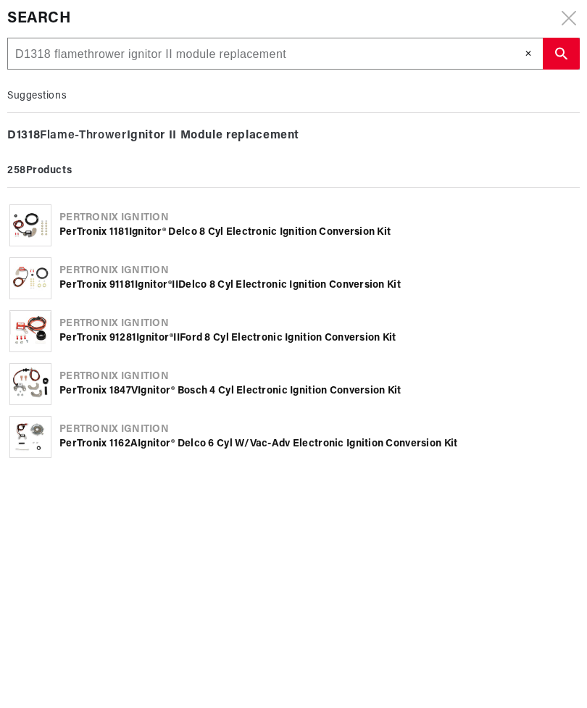
scroll to position [0, 0]
click at [565, 43] on button "search button" at bounding box center [561, 54] width 37 height 32
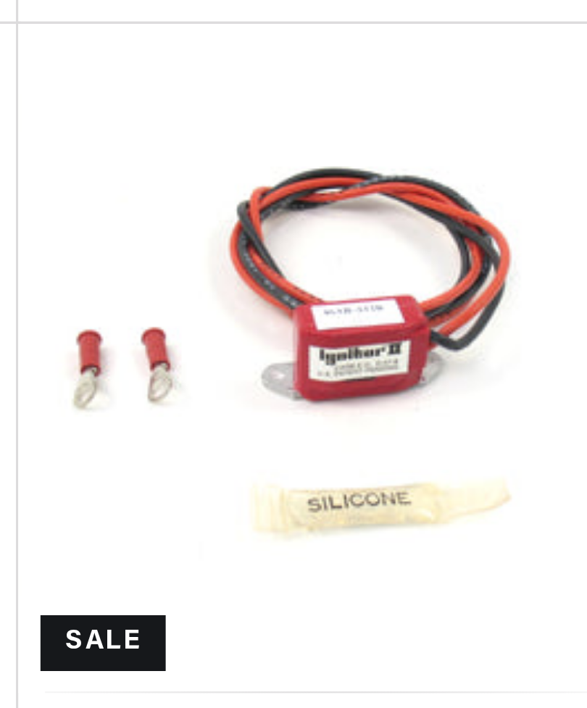
scroll to position [454, 0]
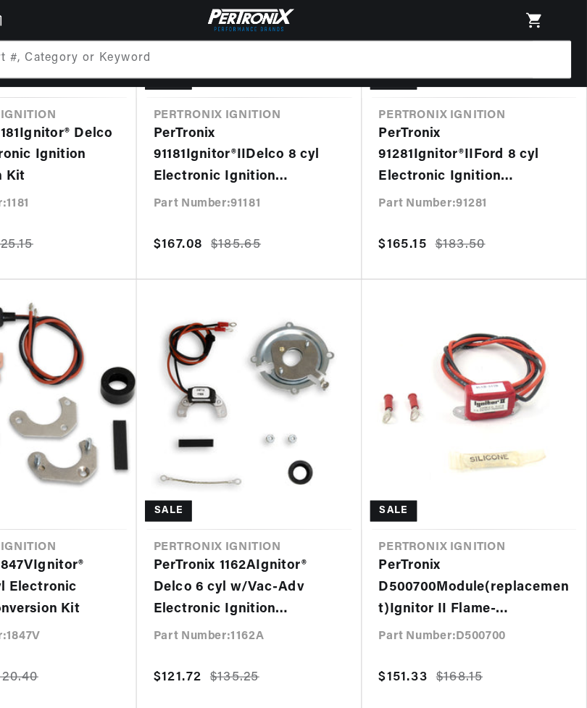
click at [407, 497] on link "PerTronix D500700 Module ( replacement ) Ignitor II Flame - Thrower Billet Dist…" at bounding box center [489, 511] width 166 height 56
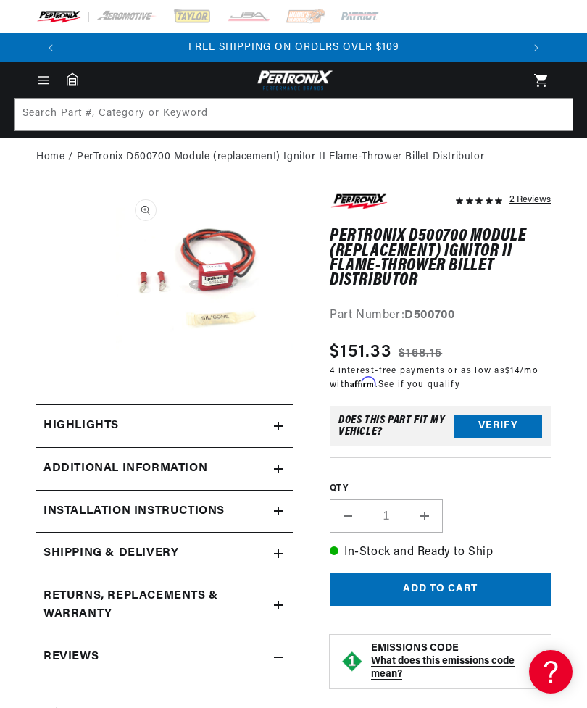
scroll to position [0, 913]
click at [116, 368] on button "Open media 1 in modal" at bounding box center [116, 368] width 0 height 0
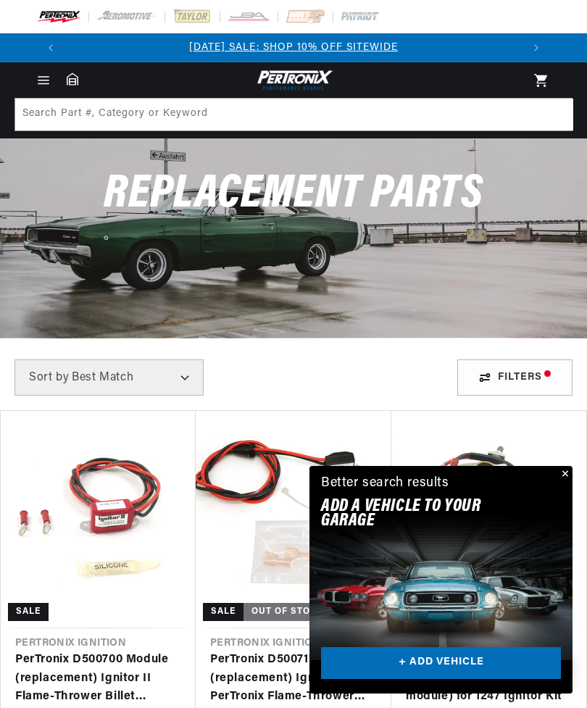
click at [572, 651] on link "PerTronix 12470 Module replacement (only) (one module) for 1247 Ignitor Kit" at bounding box center [489, 679] width 166 height 56
